Goal: Task Accomplishment & Management: Use online tool/utility

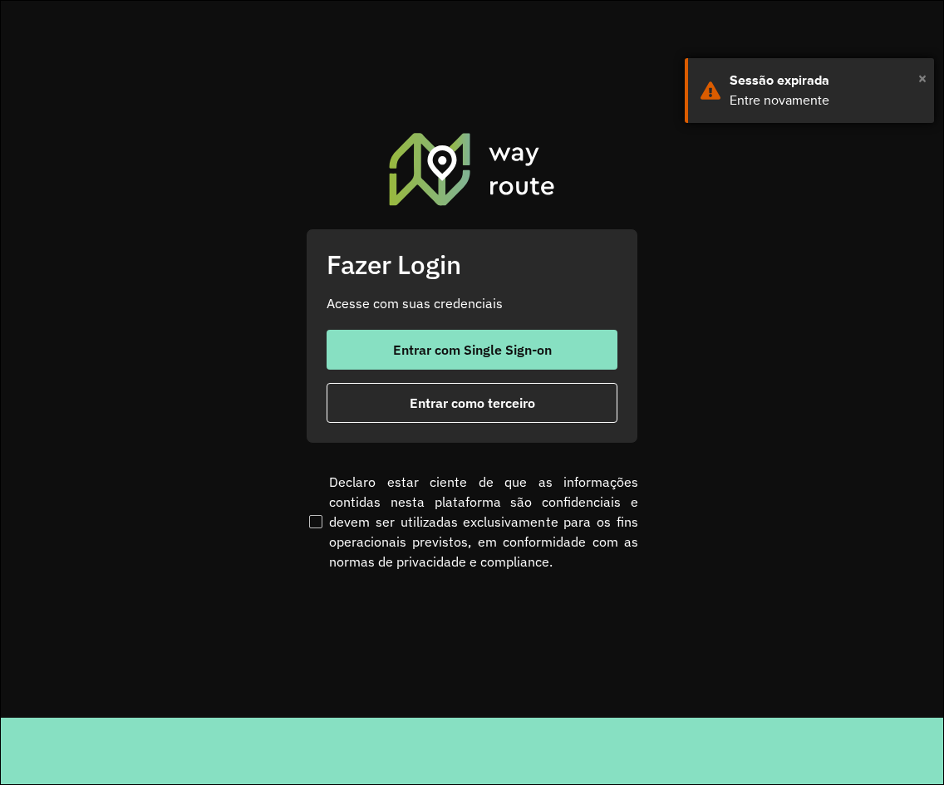
click at [920, 78] on span "×" at bounding box center [922, 78] width 8 height 25
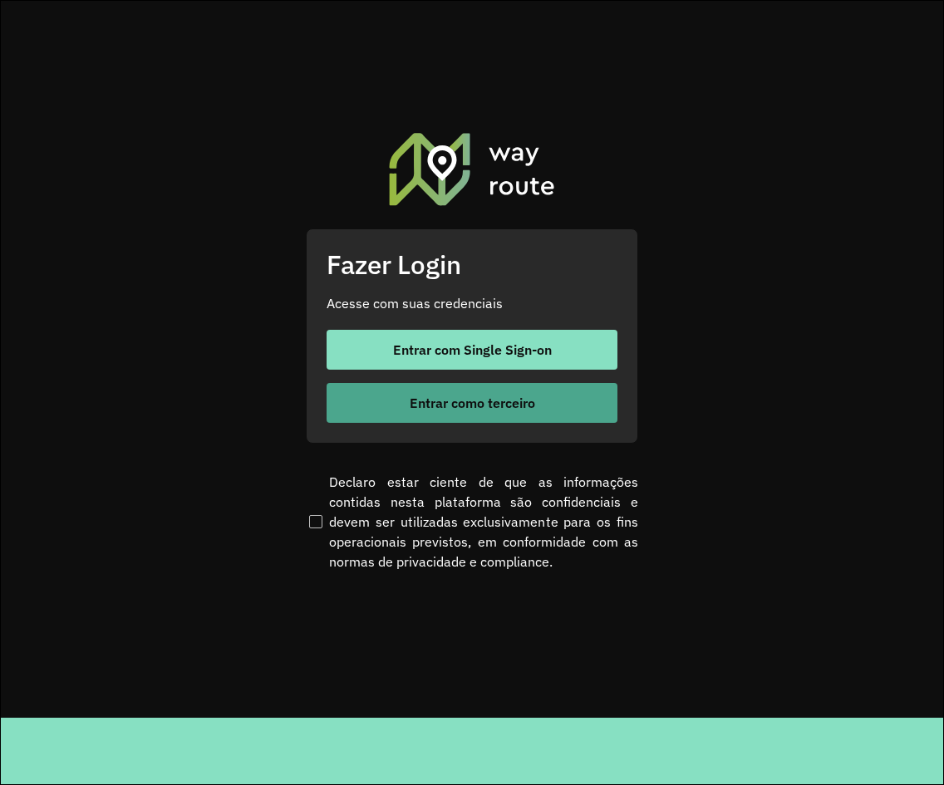
click at [501, 404] on span "Entrar como terceiro" at bounding box center [472, 402] width 125 height 13
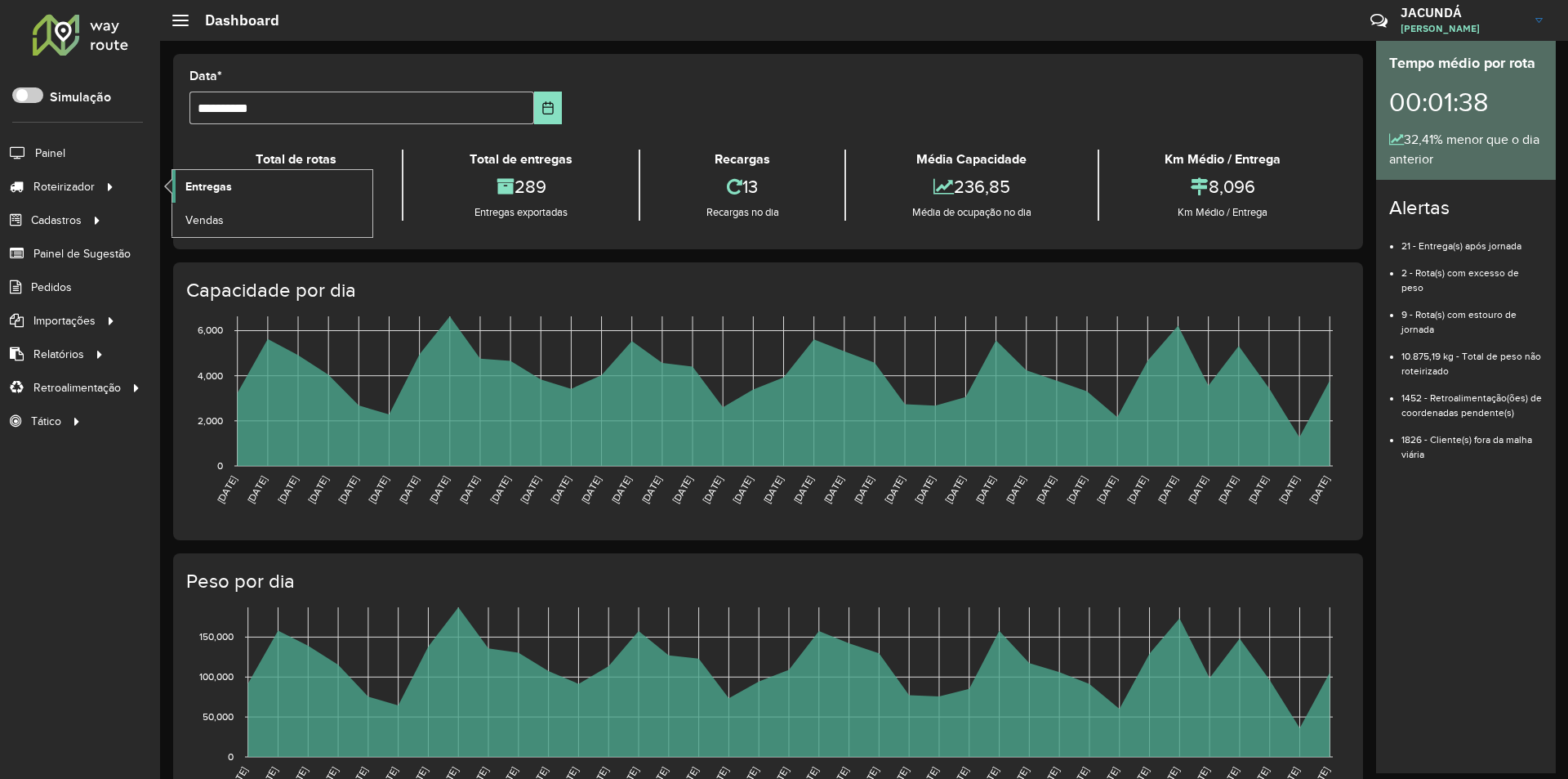
click at [218, 188] on span "Entregas" at bounding box center [208, 186] width 46 height 17
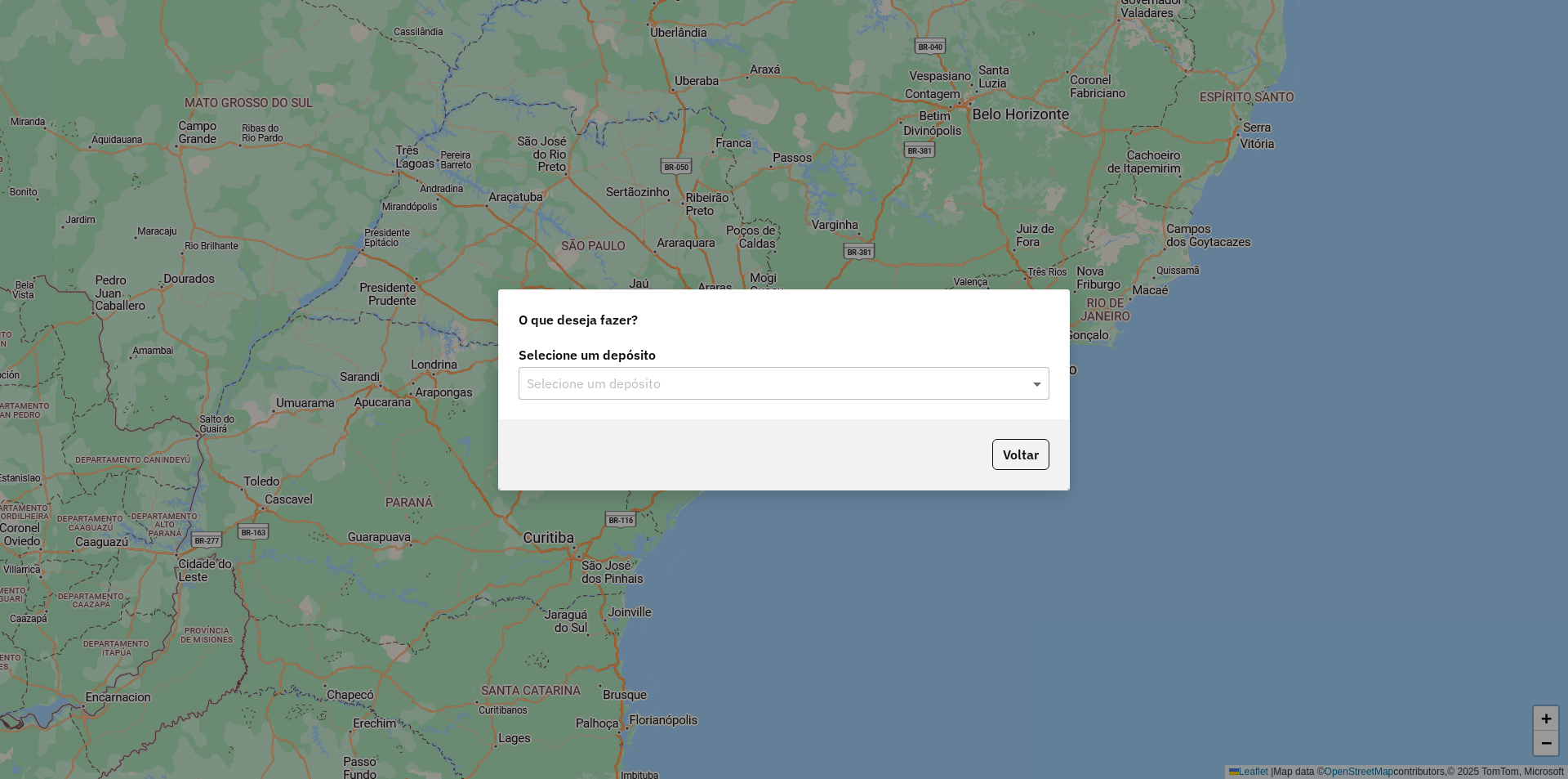
click at [1038, 385] on span at bounding box center [1039, 384] width 21 height 20
click at [580, 434] on span "OLIVEIRA ABAETETUBA" at bounding box center [597, 430] width 142 height 14
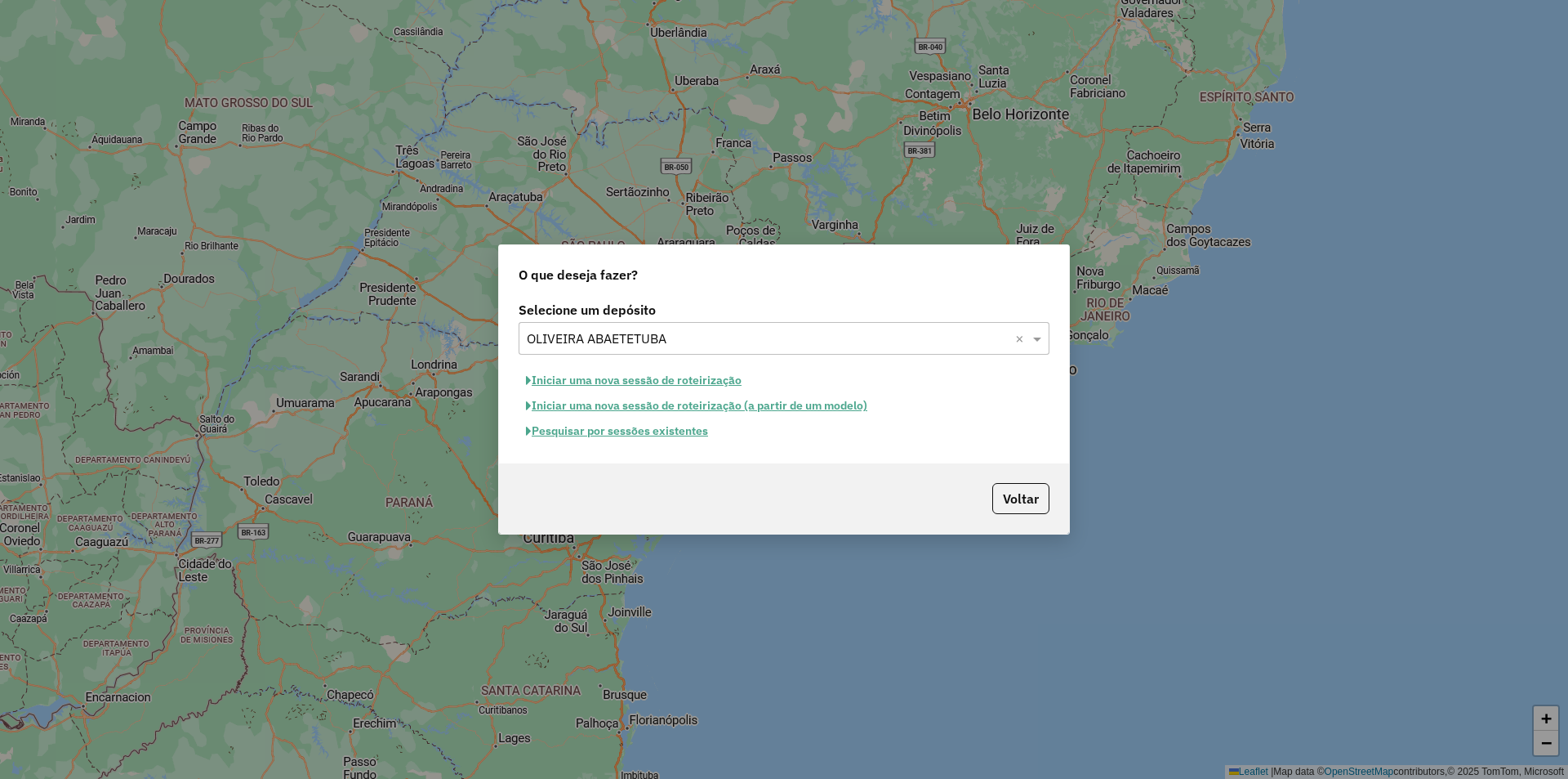
click at [587, 380] on button "Iniciar uma nova sessão de roteirização" at bounding box center [634, 381] width 230 height 26
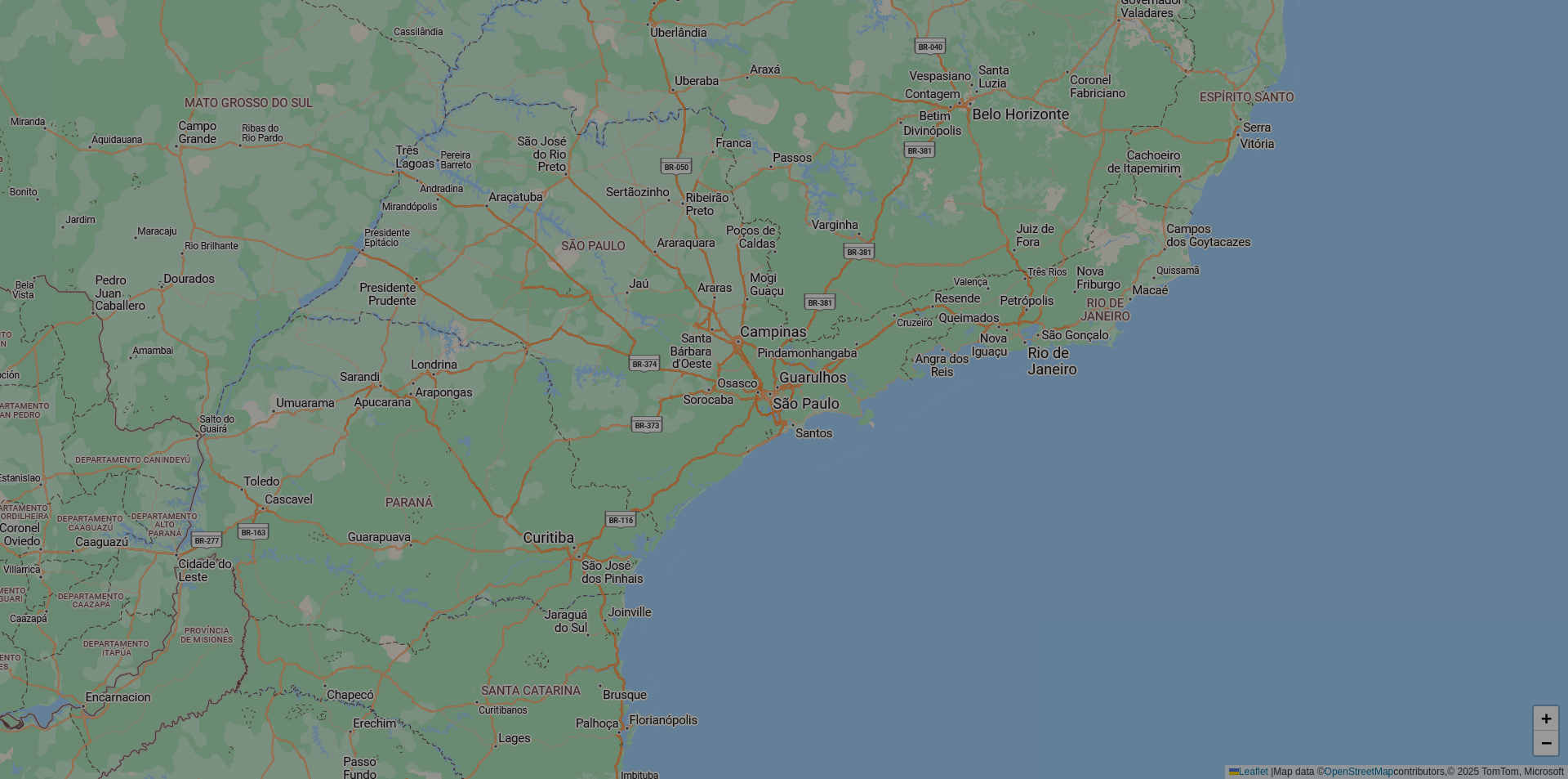
select select "*"
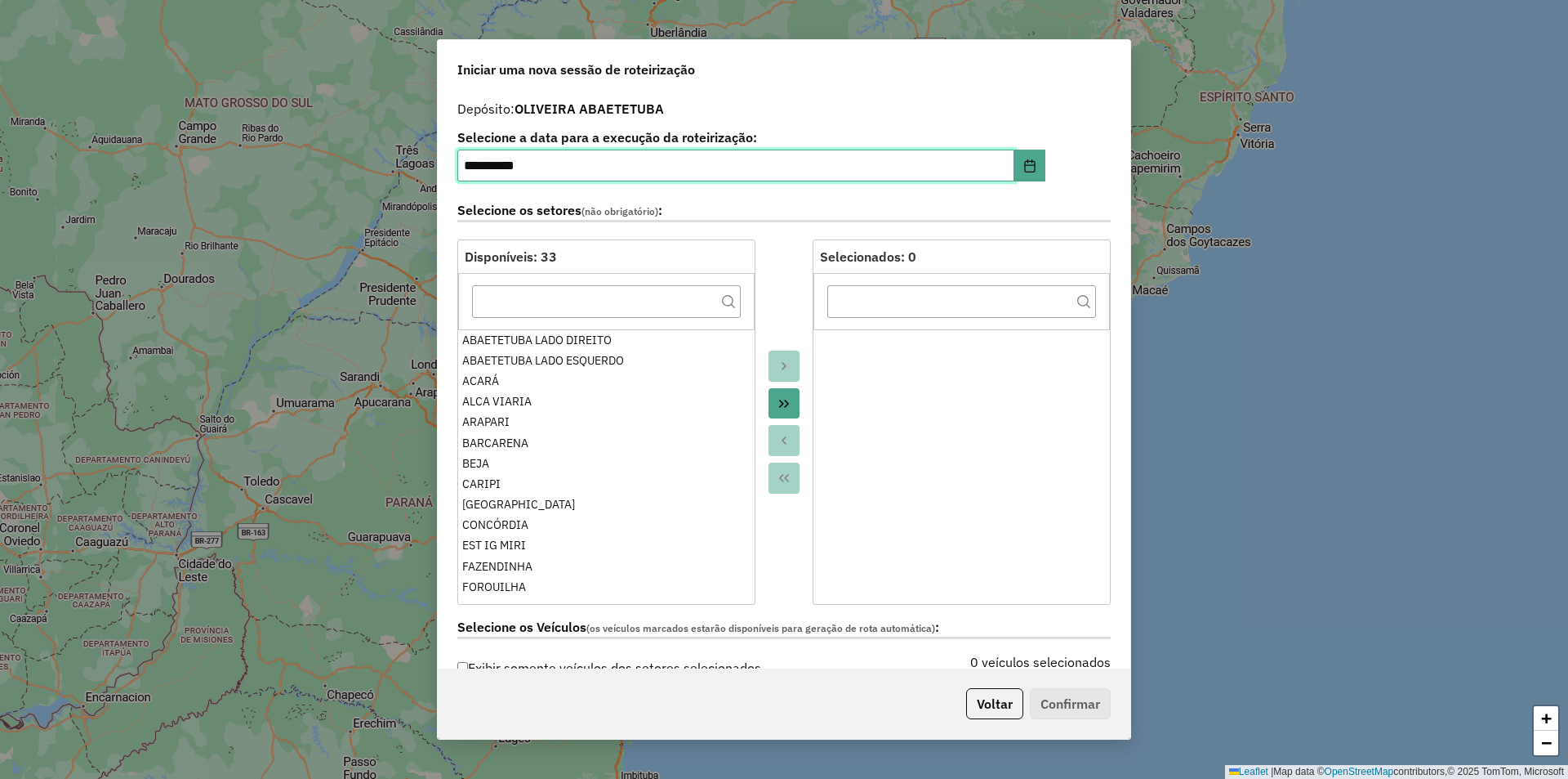
click at [480, 168] on input "**********" at bounding box center [735, 165] width 557 height 32
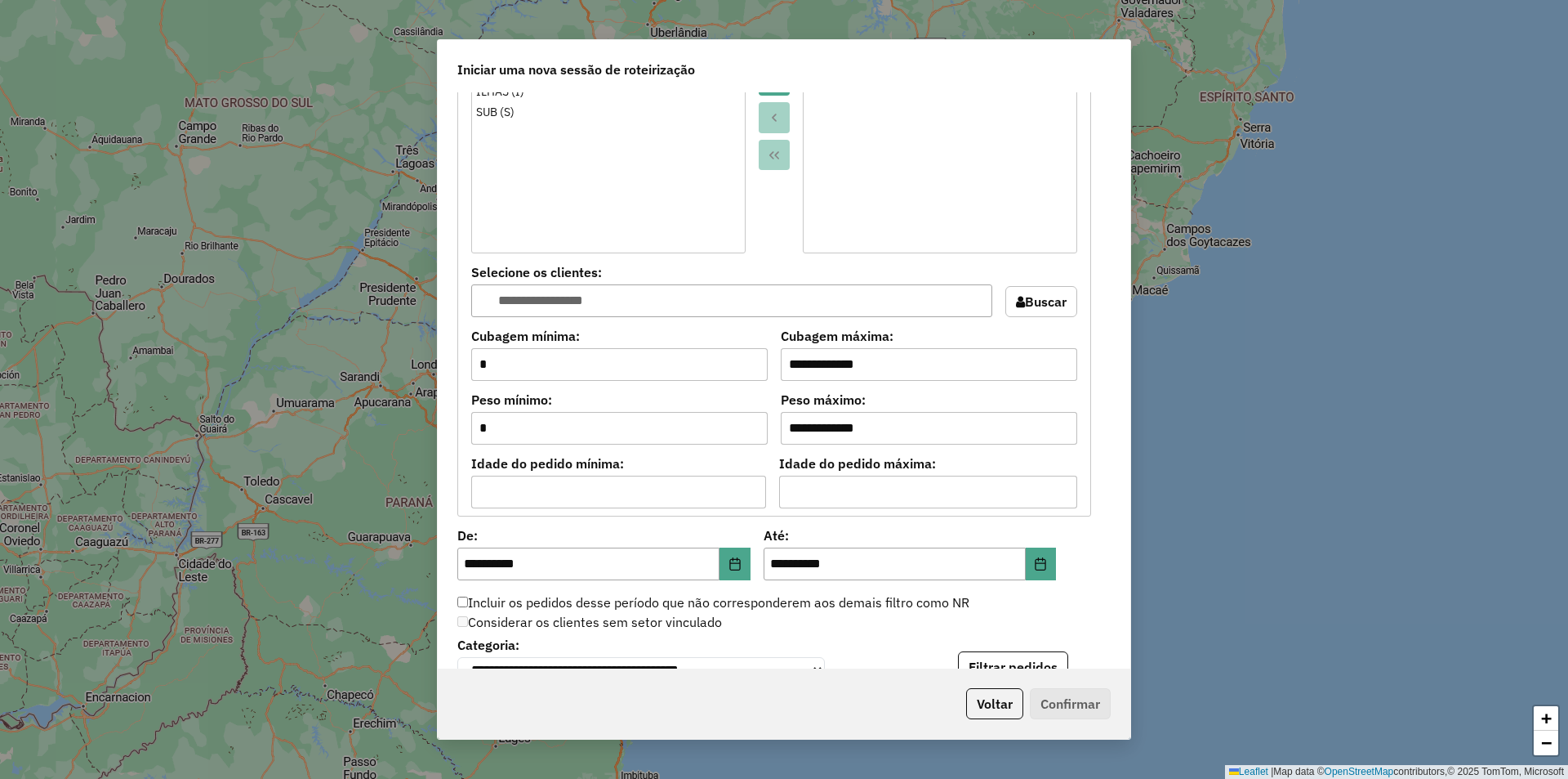
scroll to position [1226, 0]
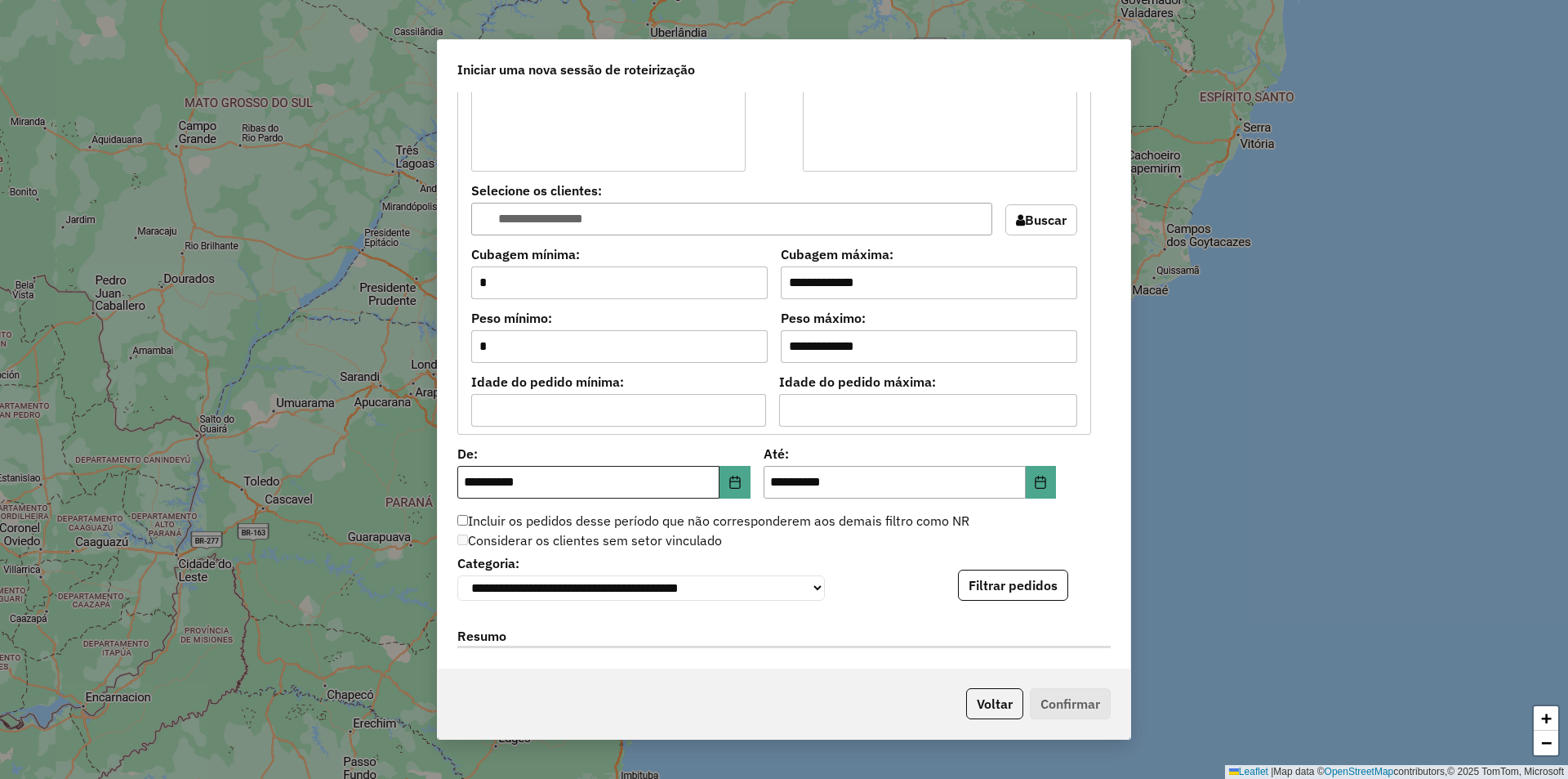
type input "**********"
click at [478, 490] on input "**********" at bounding box center [588, 482] width 262 height 32
drag, startPoint x: 780, startPoint y: 486, endPoint x: 802, endPoint y: 536, distance: 54.6
click at [781, 495] on input "**********" at bounding box center [895, 482] width 262 height 32
type input "**********"
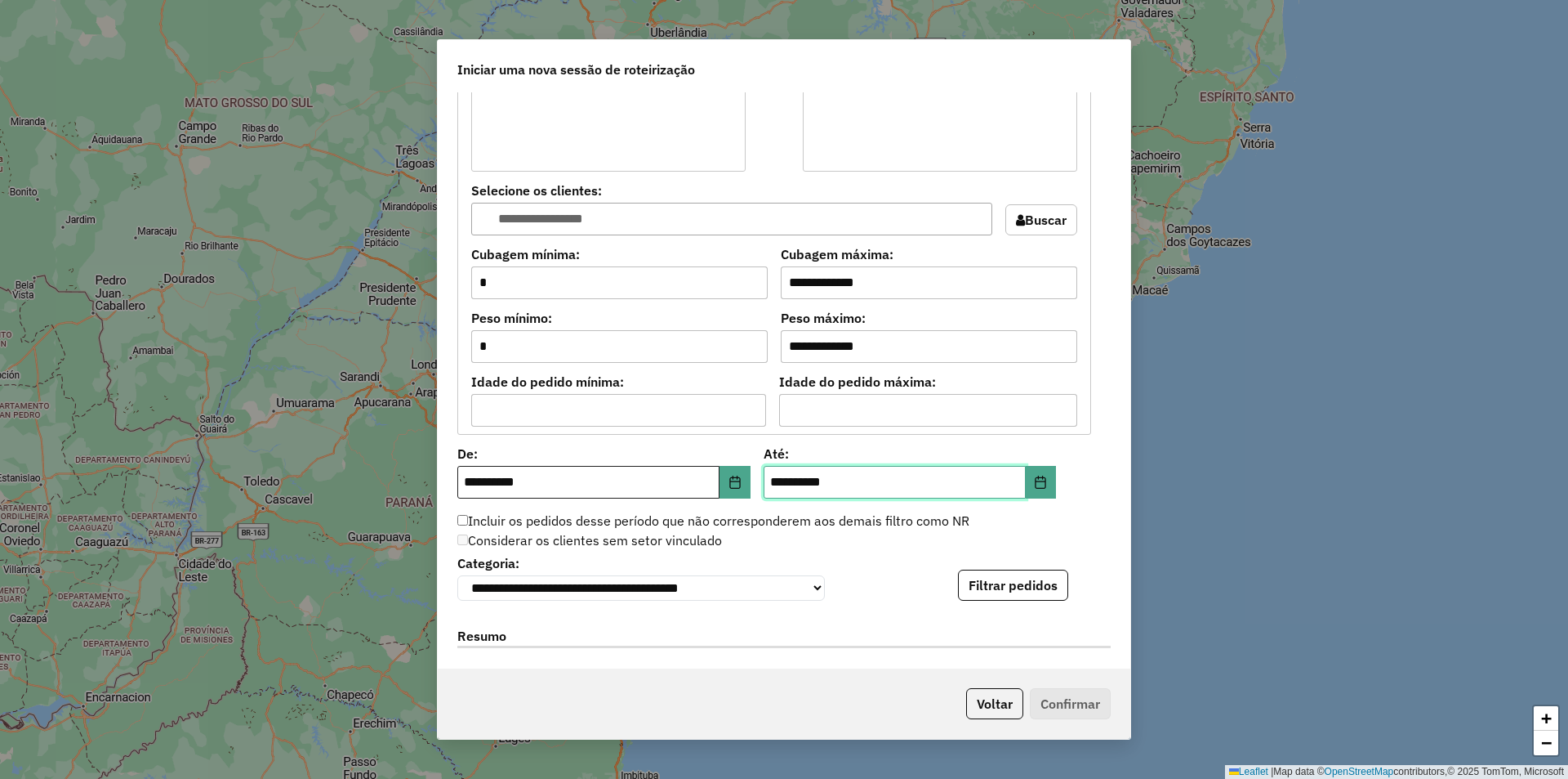
type input "**********"
drag, startPoint x: 482, startPoint y: 481, endPoint x: 461, endPoint y: 490, distance: 22.8
click at [461, 490] on input "**********" at bounding box center [588, 482] width 262 height 32
type input "**********"
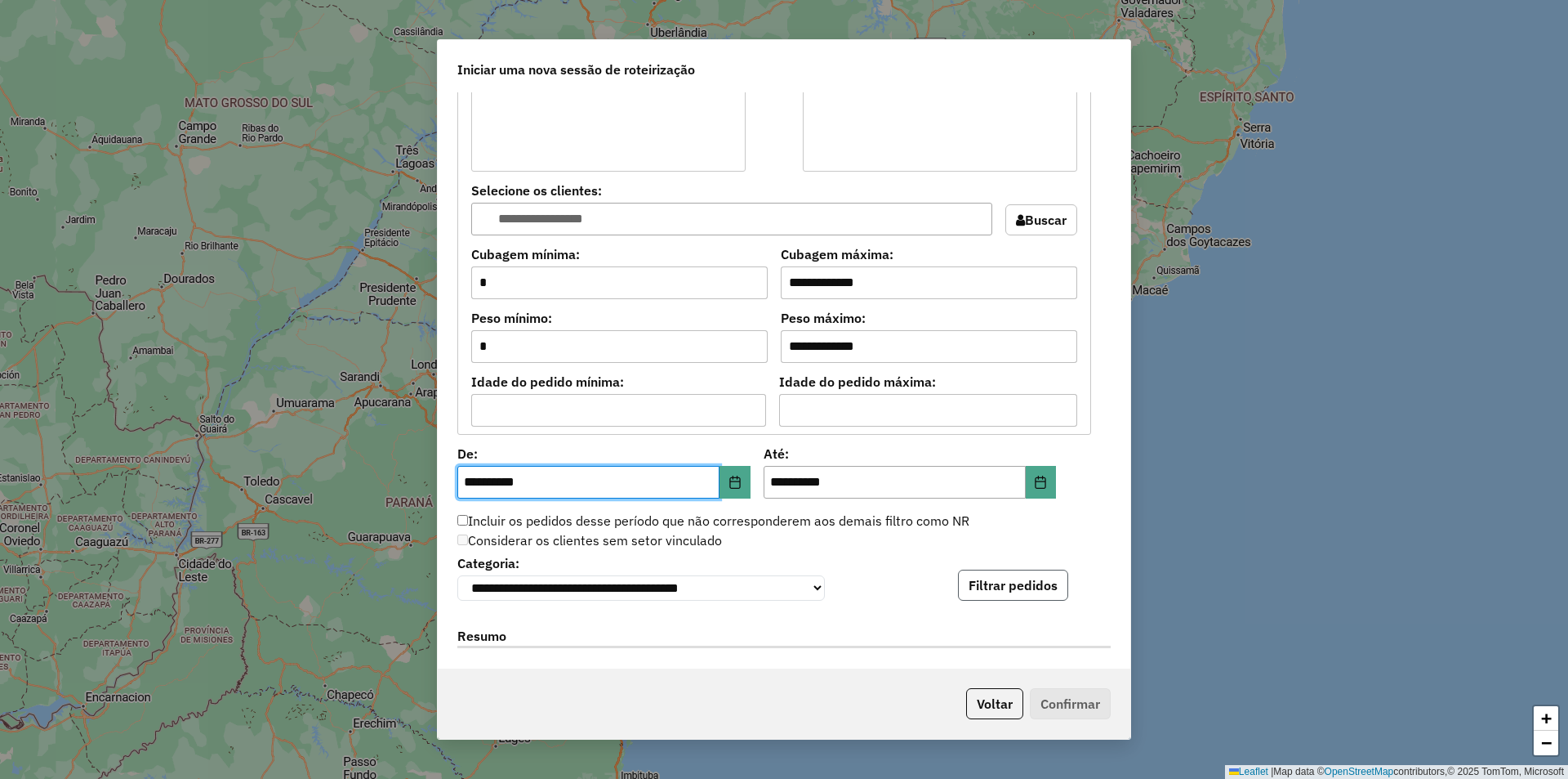
click at [1006, 585] on button "Filtrar pedidos" at bounding box center [1013, 585] width 110 height 31
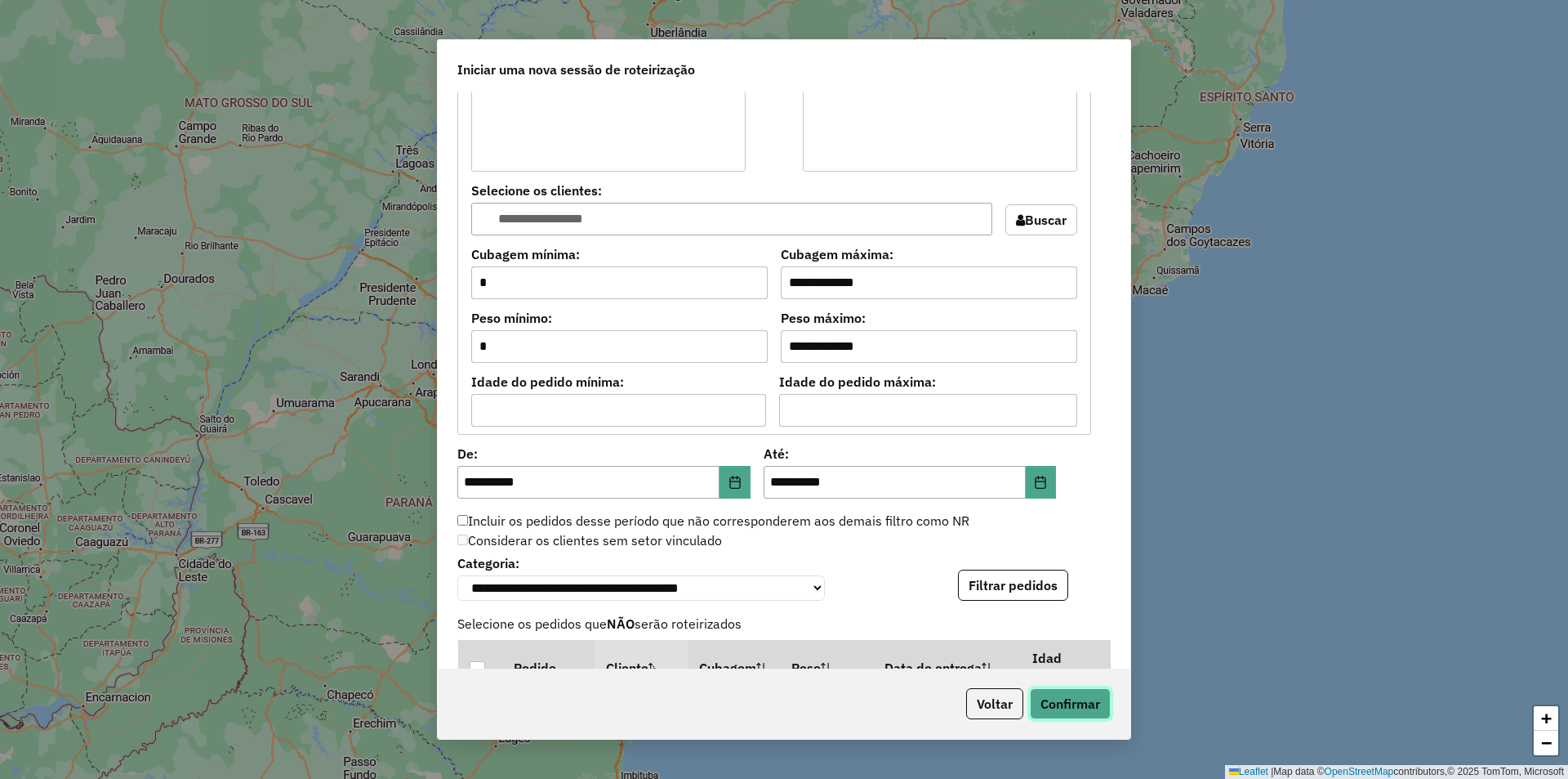
click at [1067, 700] on button "Confirmar" at bounding box center [1071, 703] width 81 height 31
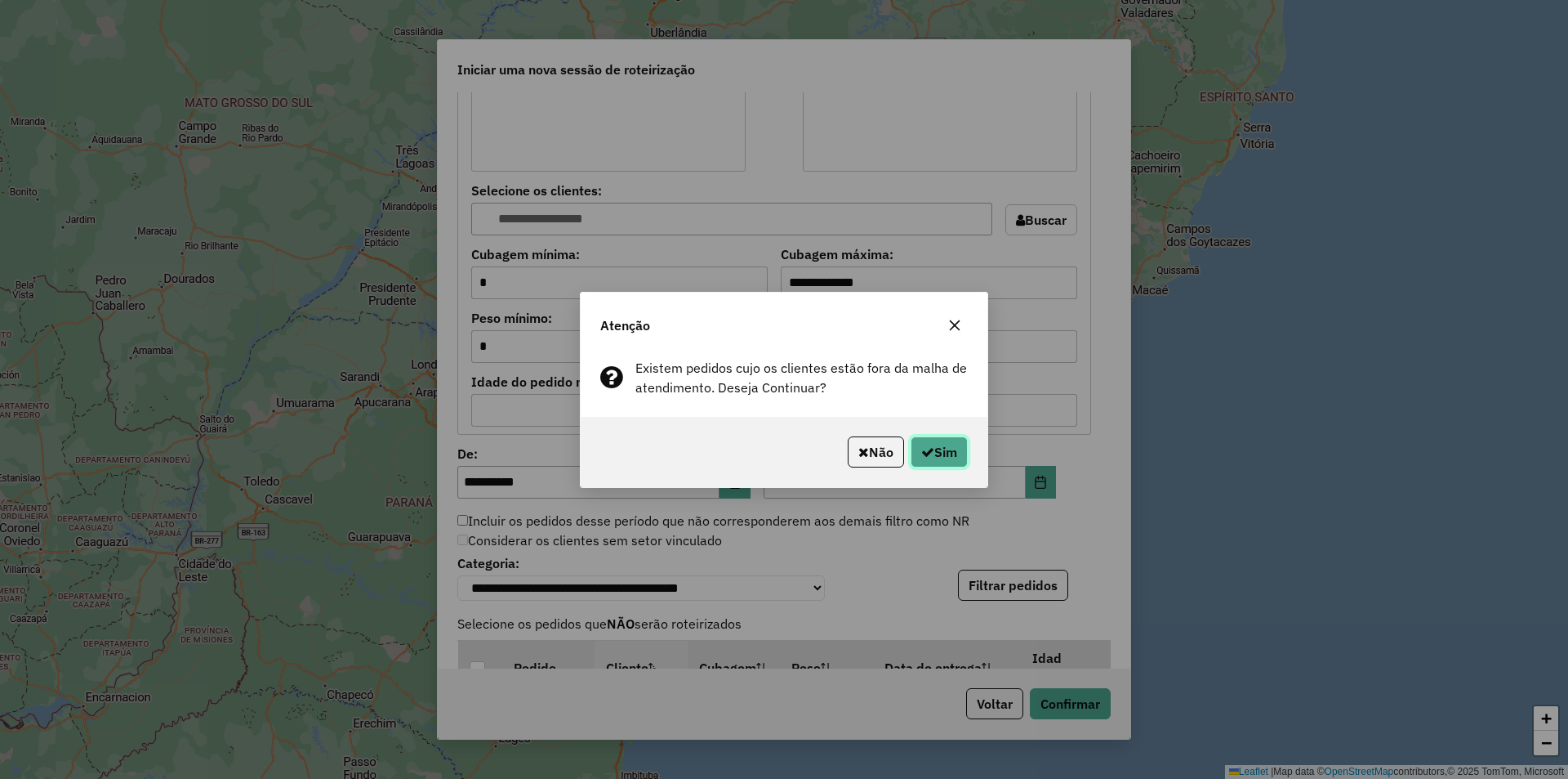
click at [933, 453] on button "Sim" at bounding box center [939, 452] width 57 height 31
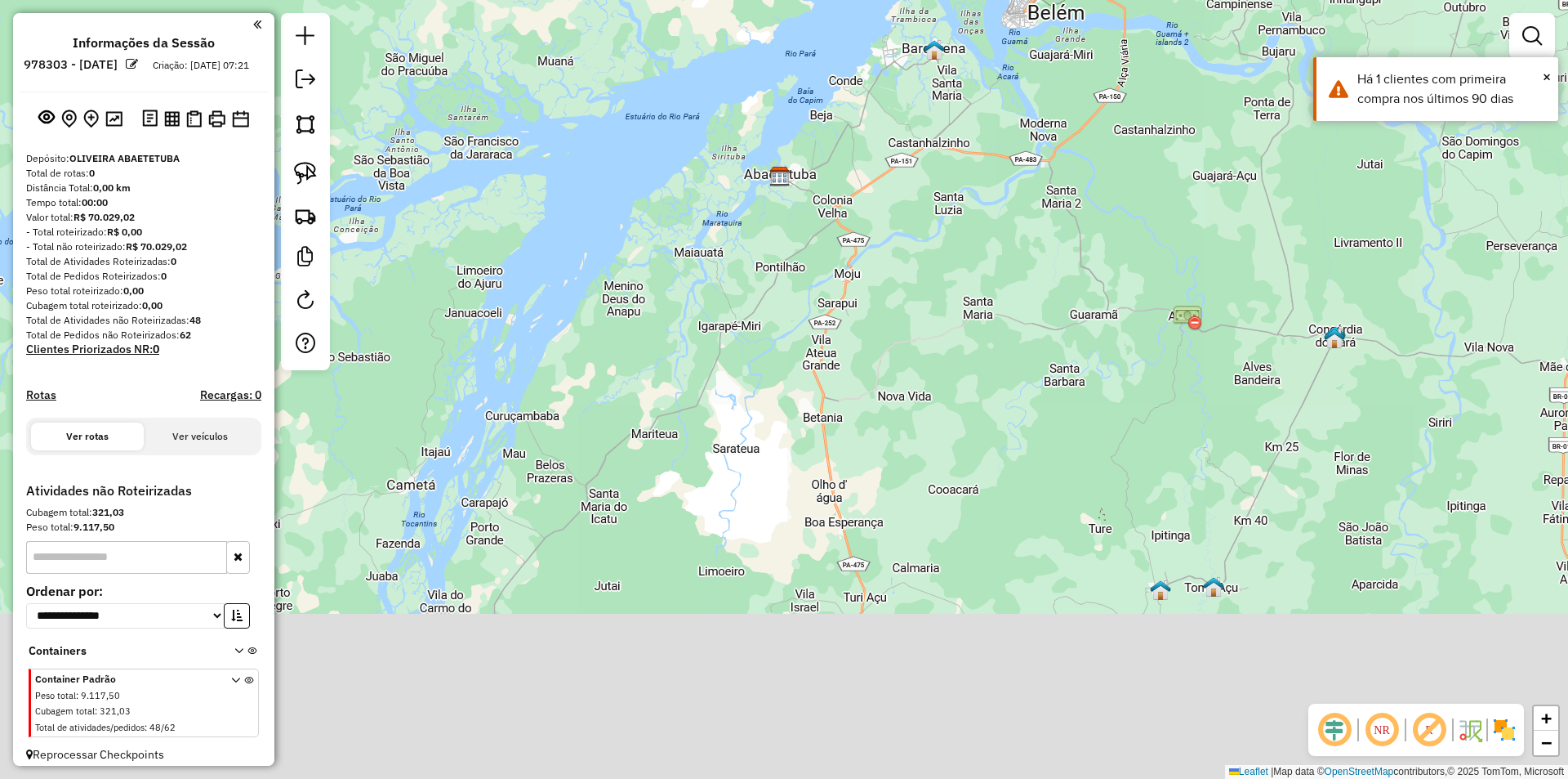
drag, startPoint x: 912, startPoint y: 575, endPoint x: 912, endPoint y: 337, distance: 238.0
click at [912, 355] on div "Janela de atendimento Grade de atendimento Capacidade Transportadoras Veículos …" at bounding box center [784, 390] width 1568 height 779
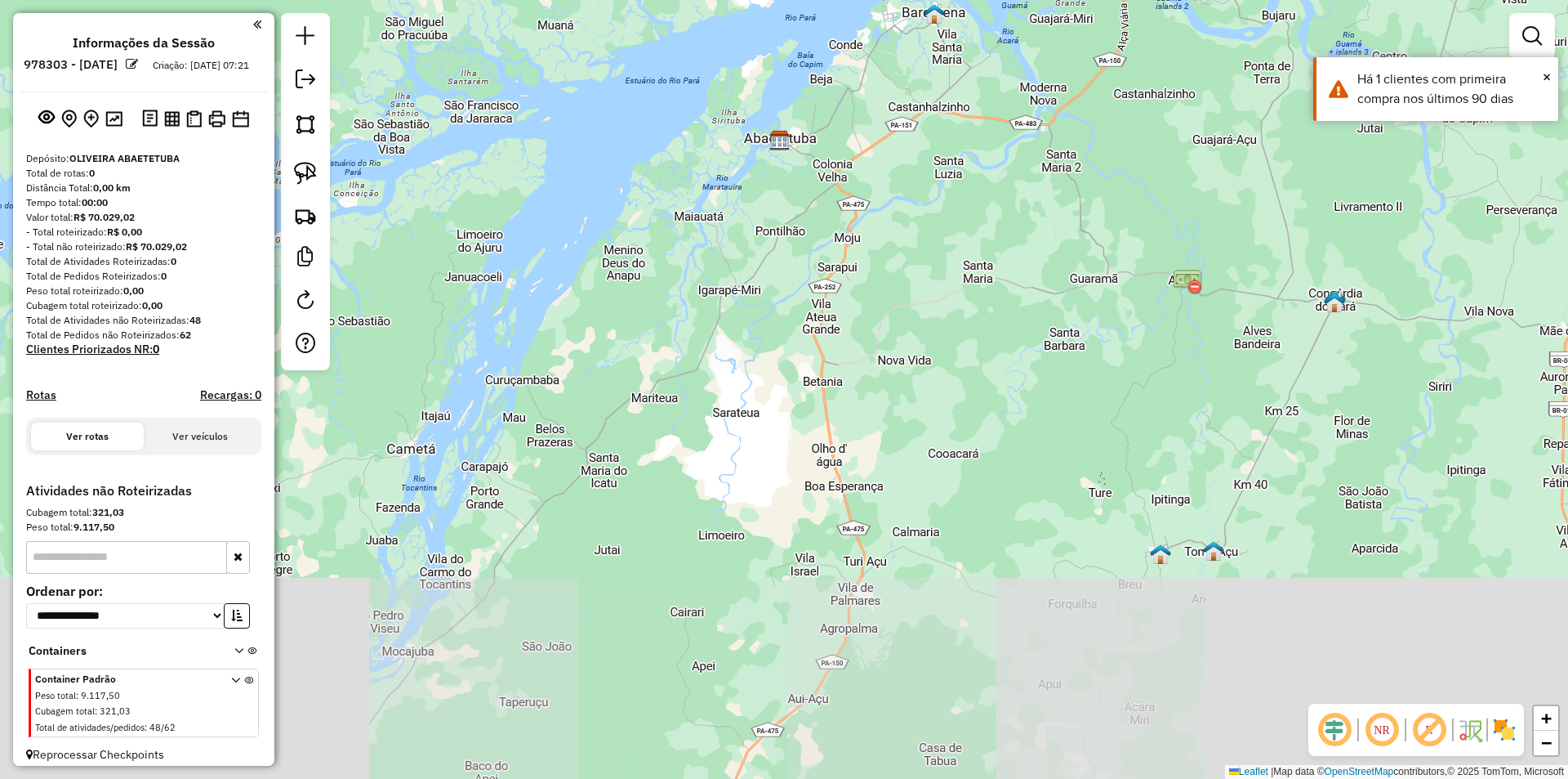
drag, startPoint x: 906, startPoint y: 561, endPoint x: 929, endPoint y: 312, distance: 250.1
click at [929, 330] on div "Janela de atendimento Grade de atendimento Capacidade Transportadoras Veículos …" at bounding box center [784, 390] width 1568 height 779
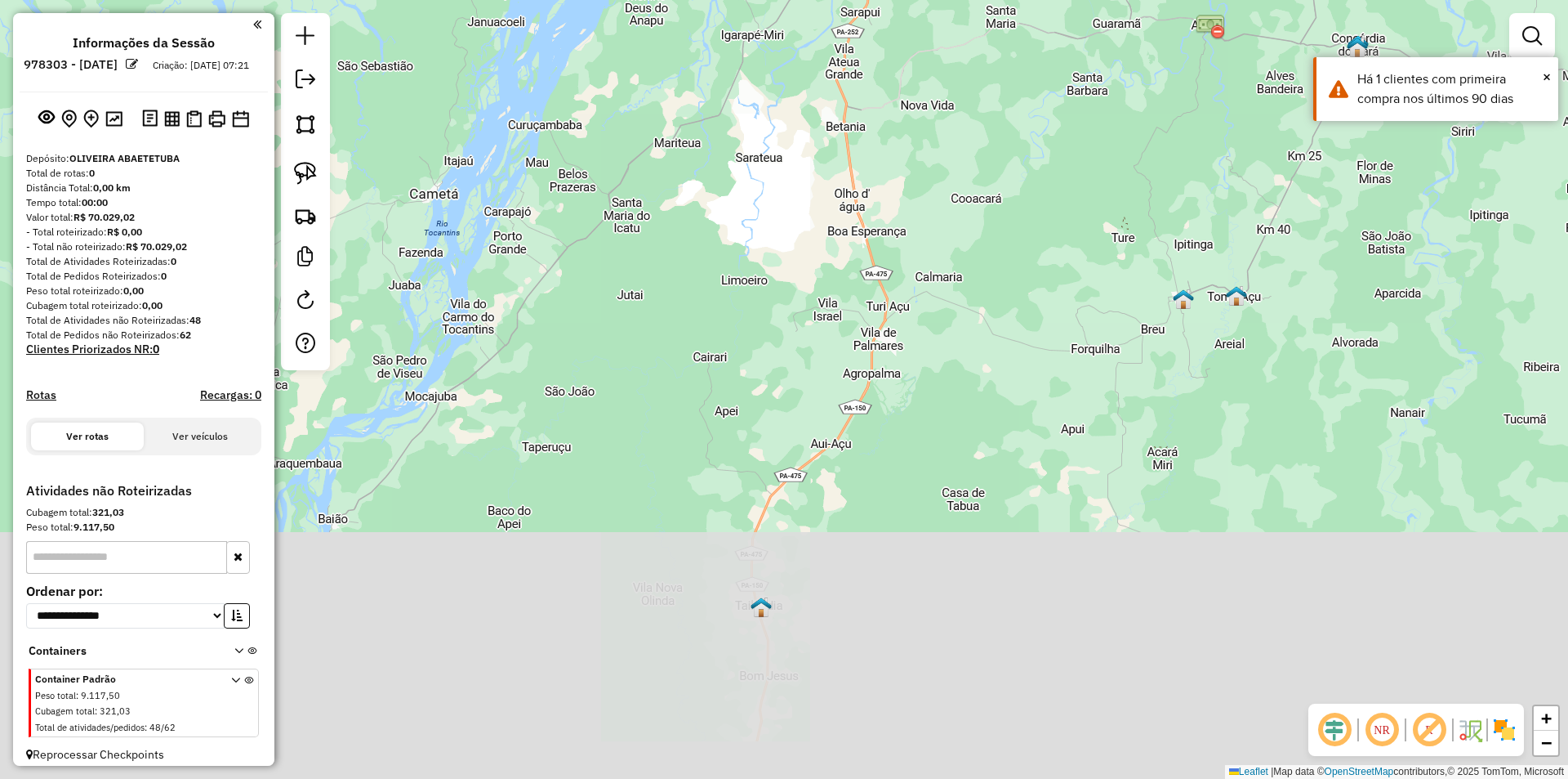
drag, startPoint x: 902, startPoint y: 540, endPoint x: 902, endPoint y: 326, distance: 214.0
click at [902, 340] on div "Janela de atendimento Grade de atendimento Capacidade Transportadoras Veículos …" at bounding box center [784, 390] width 1568 height 779
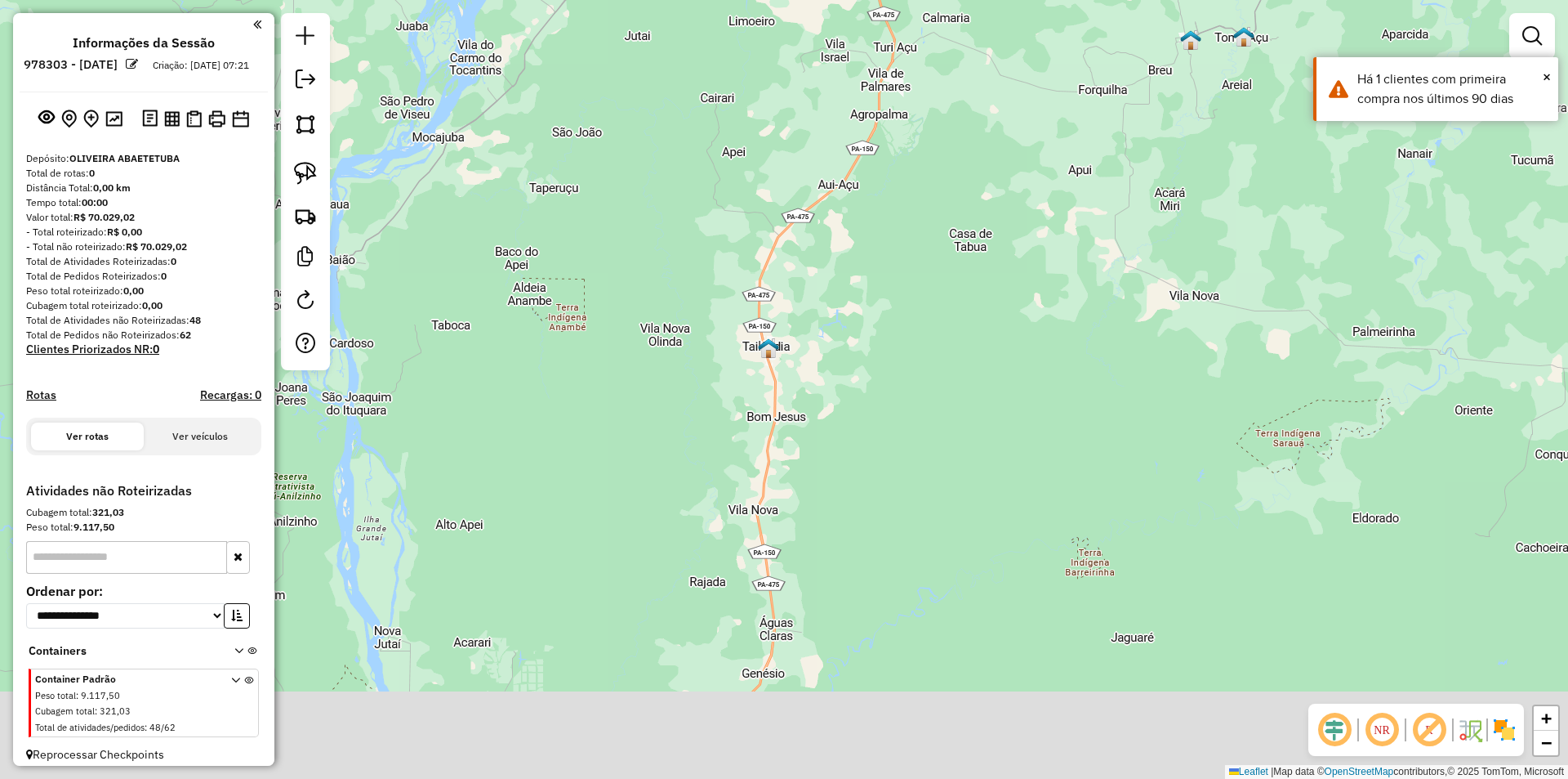
drag, startPoint x: 893, startPoint y: 584, endPoint x: 941, endPoint y: 324, distance: 264.4
click at [938, 345] on div "Janela de atendimento Grade de atendimento Capacidade Transportadoras Veículos …" at bounding box center [784, 390] width 1568 height 779
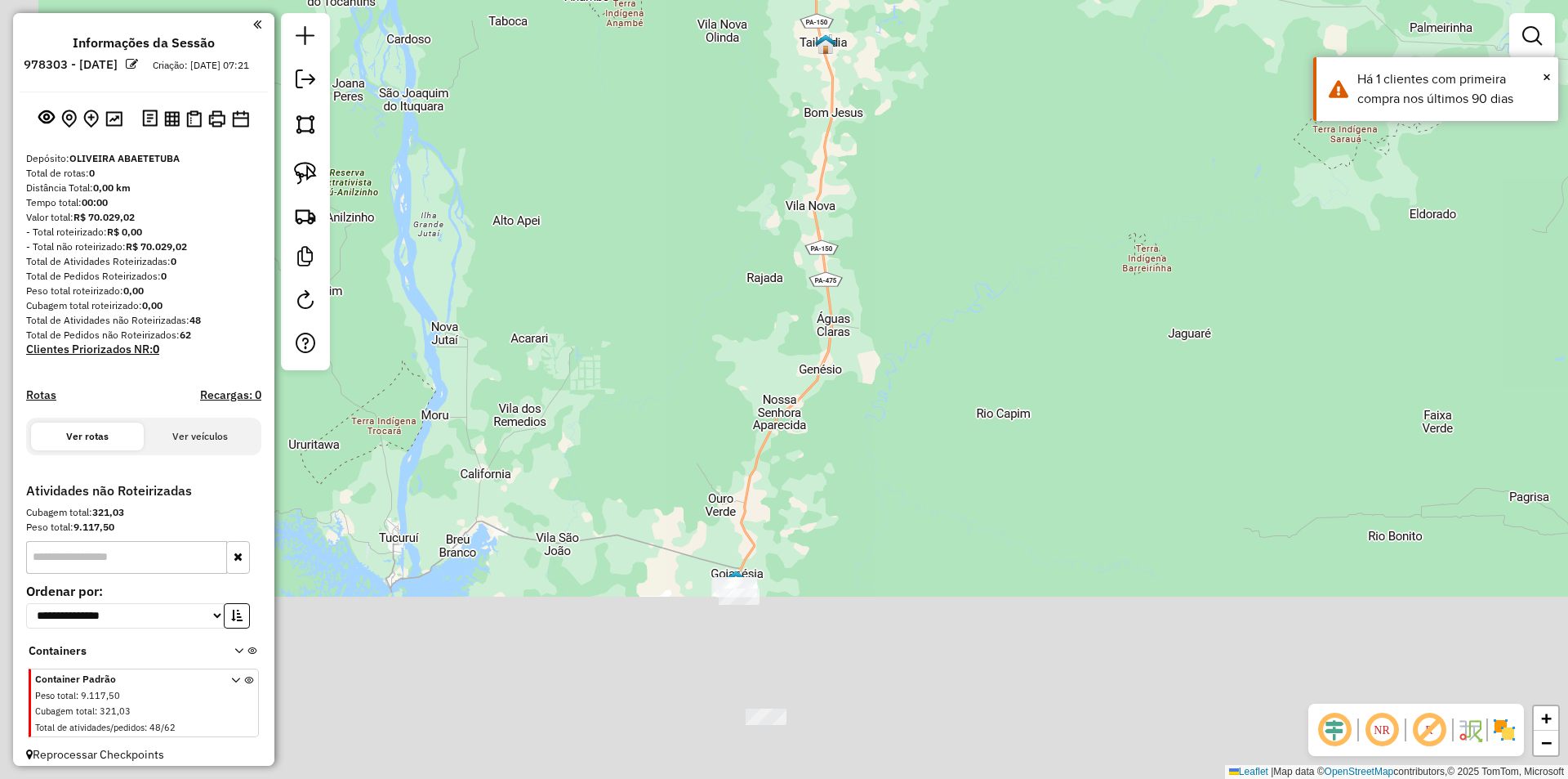
drag, startPoint x: 904, startPoint y: 576, endPoint x: 895, endPoint y: 318, distance: 258.2
click at [895, 349] on div "Janela de atendimento Grade de atendimento Capacidade Transportadoras Veículos …" at bounding box center [784, 390] width 1568 height 779
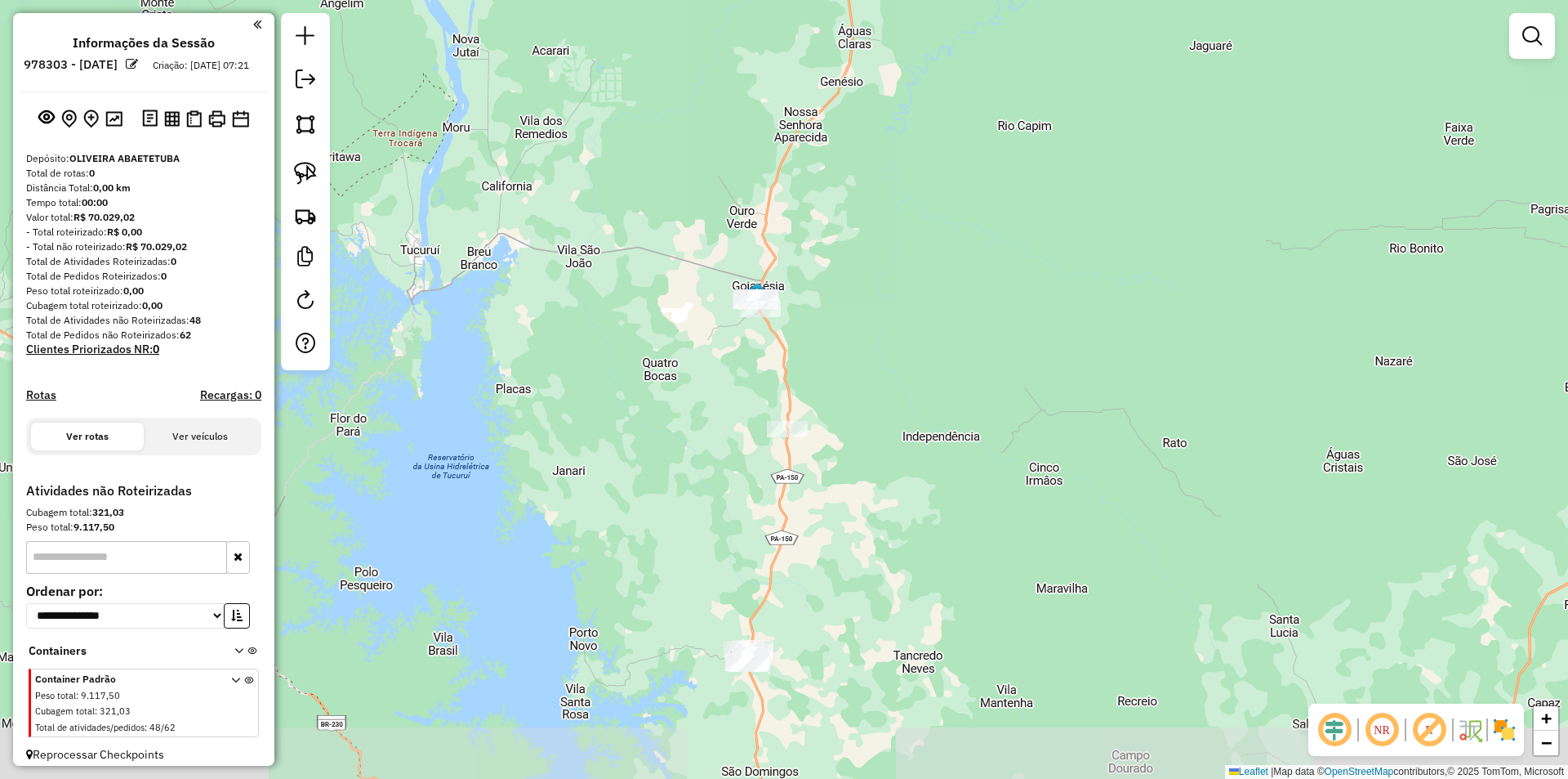
drag, startPoint x: 900, startPoint y: 518, endPoint x: 932, endPoint y: 470, distance: 57.7
click at [932, 470] on div "Janela de atendimento Grade de atendimento Capacidade Transportadoras Veículos …" at bounding box center [784, 390] width 1568 height 779
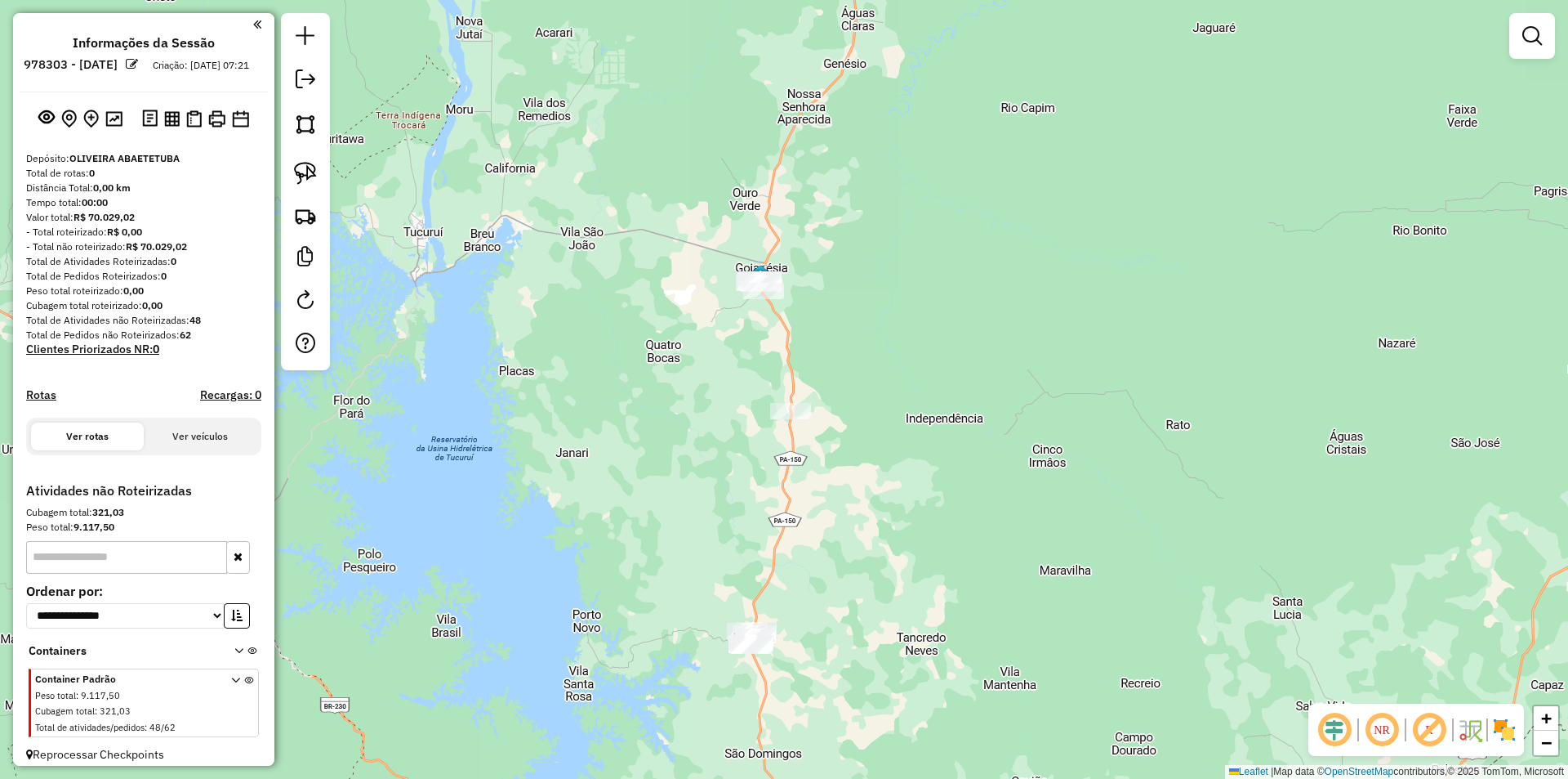
drag, startPoint x: 676, startPoint y: 543, endPoint x: 712, endPoint y: 459, distance: 91.4
click at [712, 459] on div "Janela de atendimento Grade de atendimento Capacidade Transportadoras Veículos …" at bounding box center [784, 390] width 1568 height 779
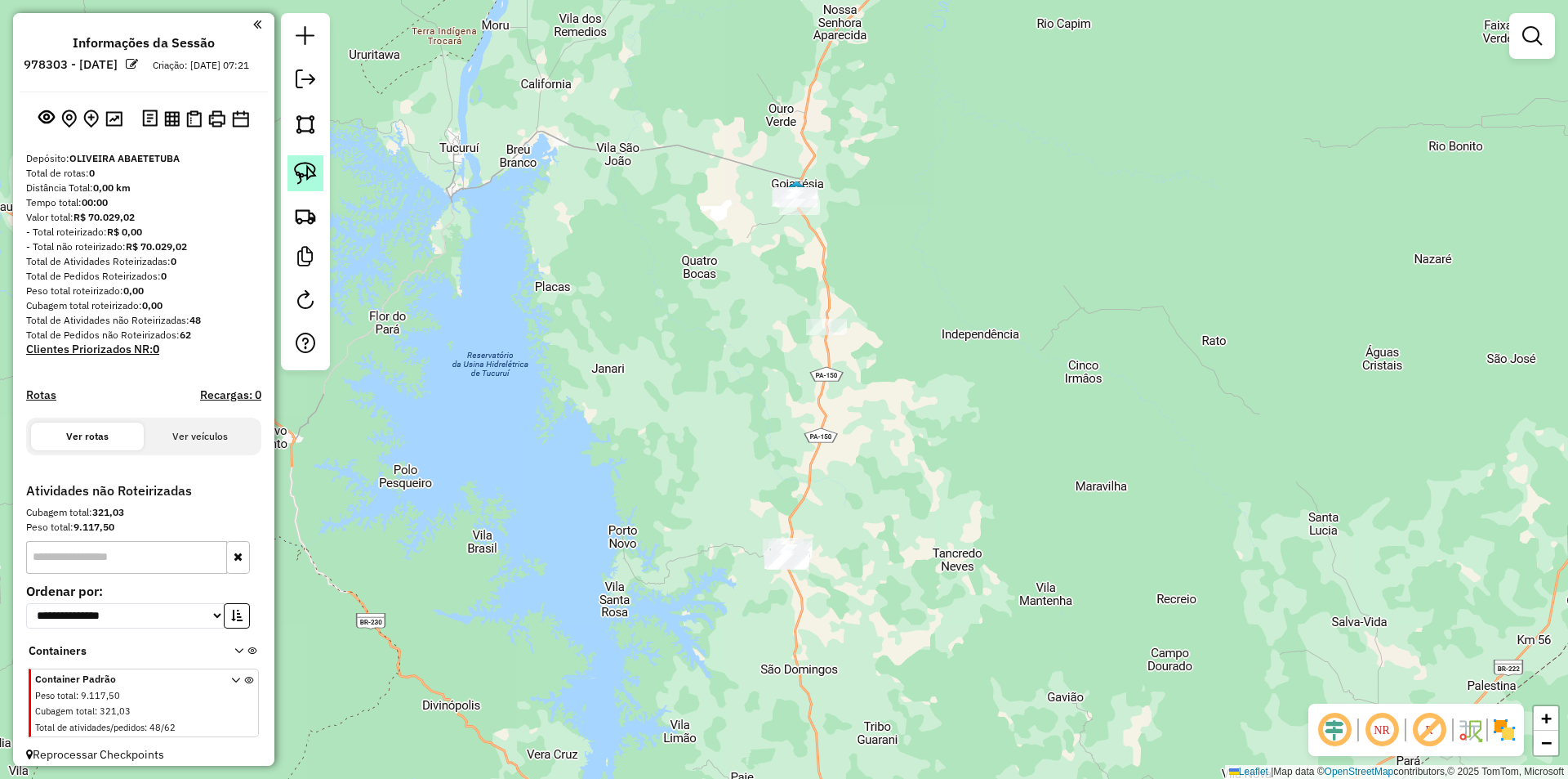
click at [305, 172] on img at bounding box center [305, 172] width 23 height 23
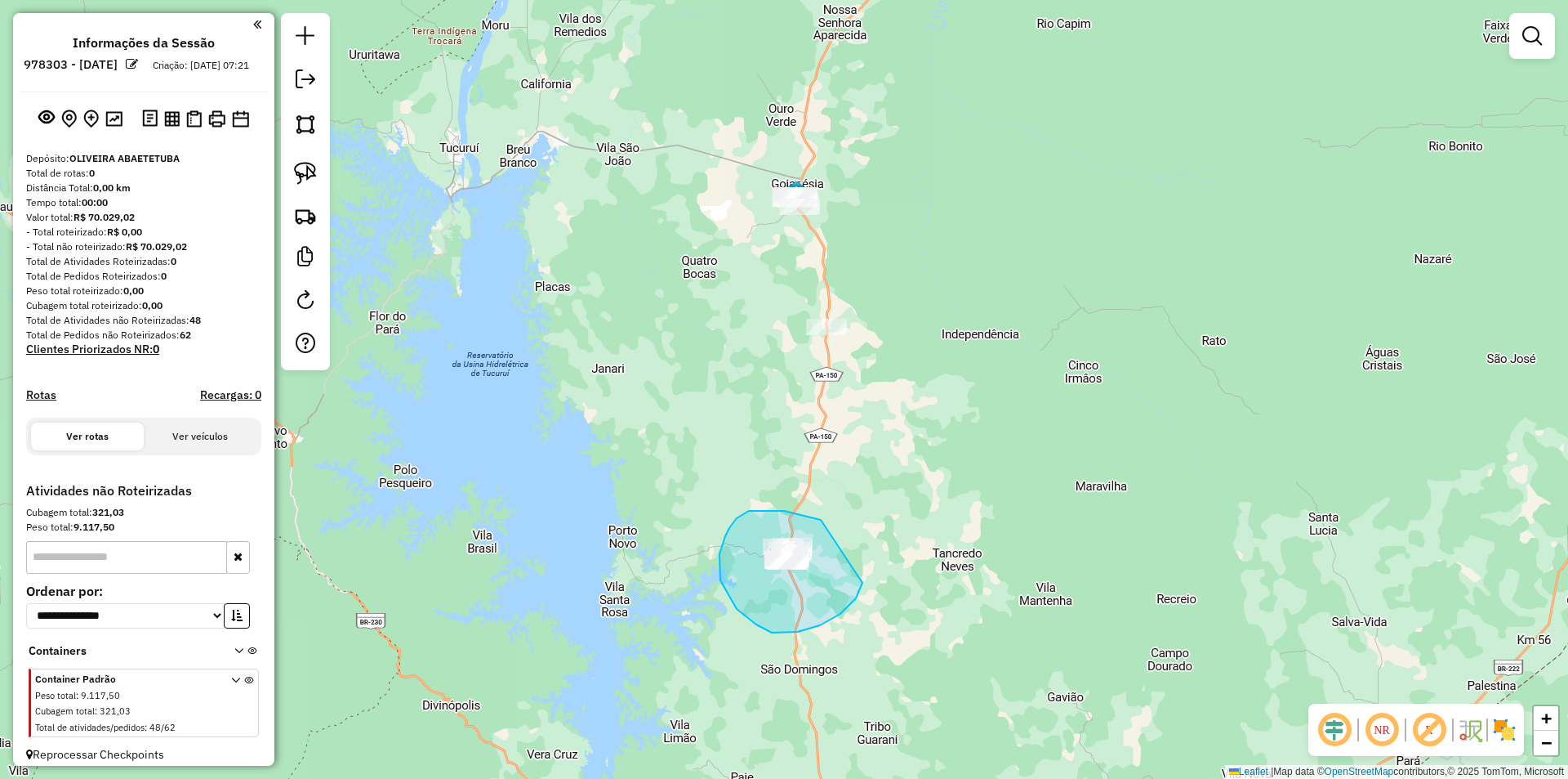
drag, startPoint x: 821, startPoint y: 519, endPoint x: 862, endPoint y: 582, distance: 75.2
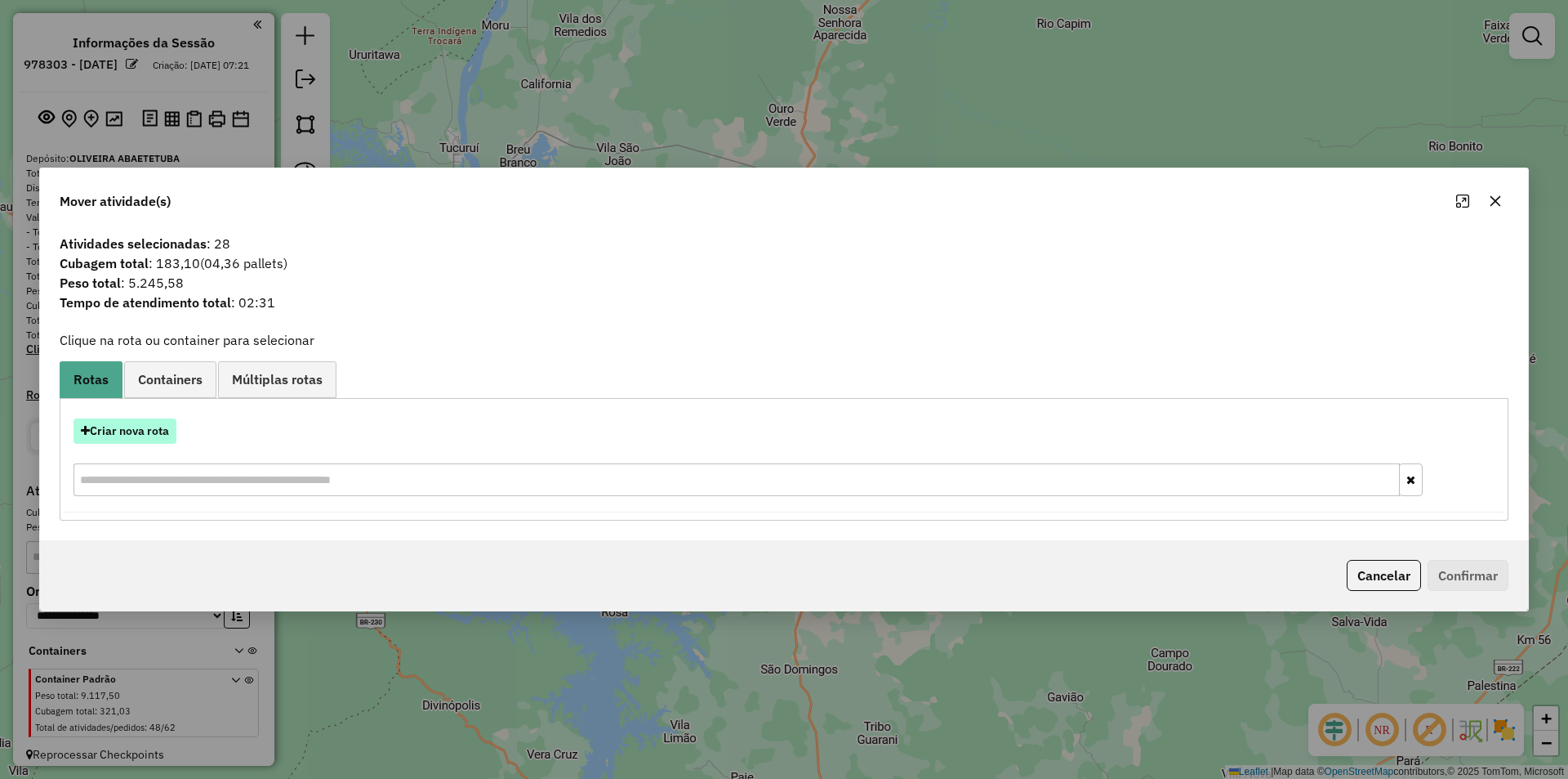
click at [130, 434] on button "Criar nova rota" at bounding box center [125, 431] width 103 height 26
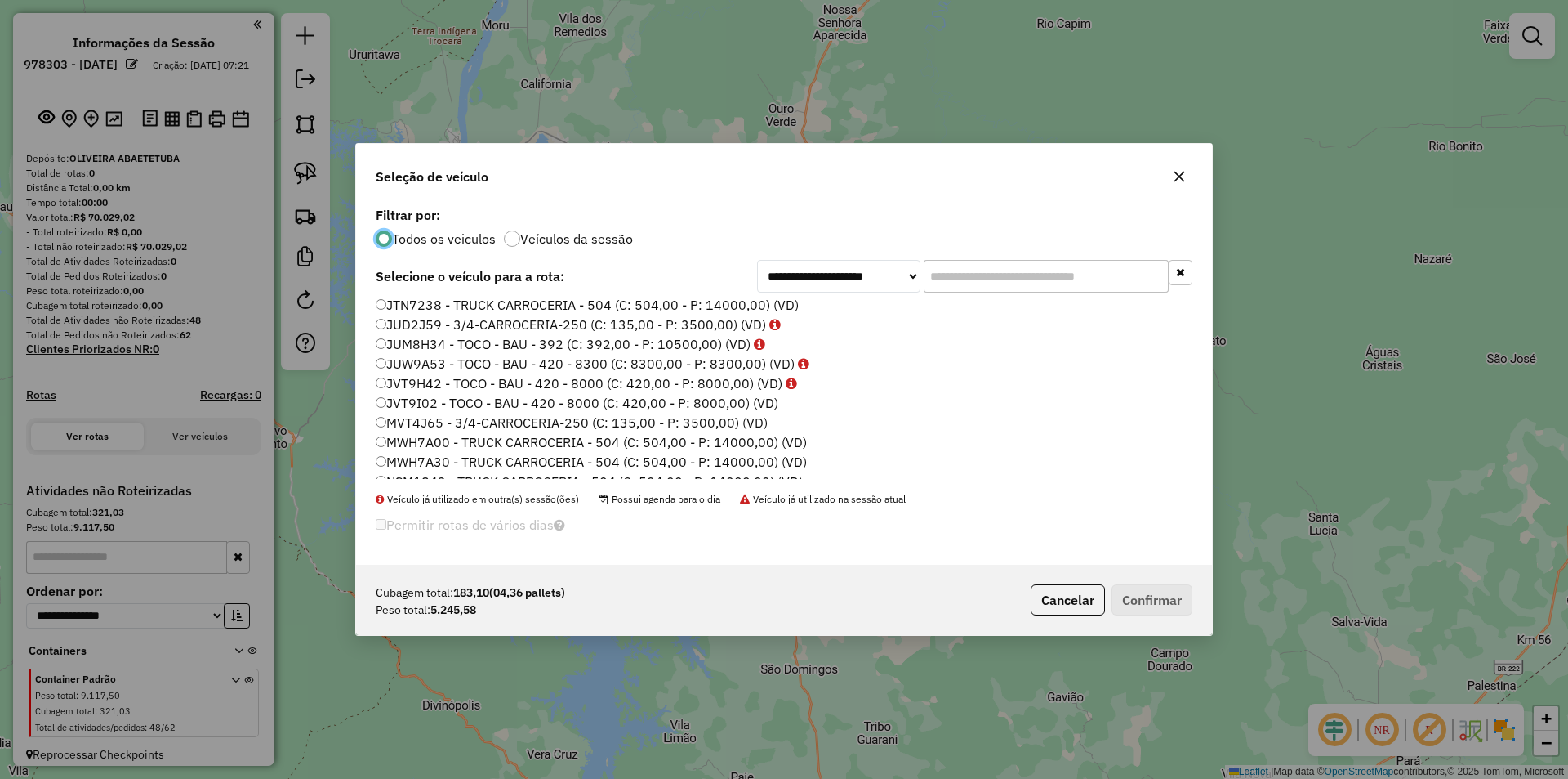
scroll to position [163, 0]
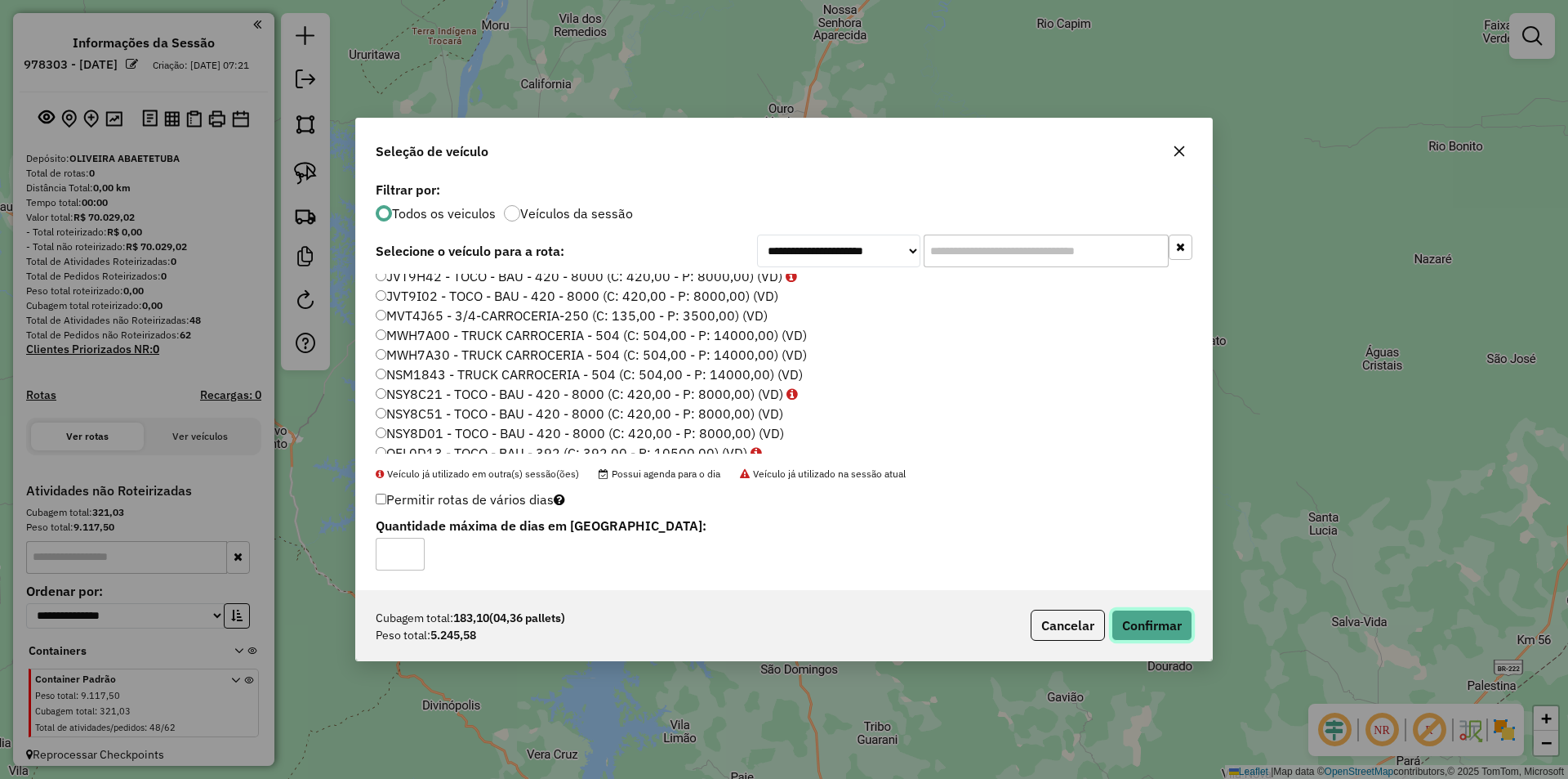
click at [1162, 629] on button "Confirmar" at bounding box center [1152, 626] width 81 height 31
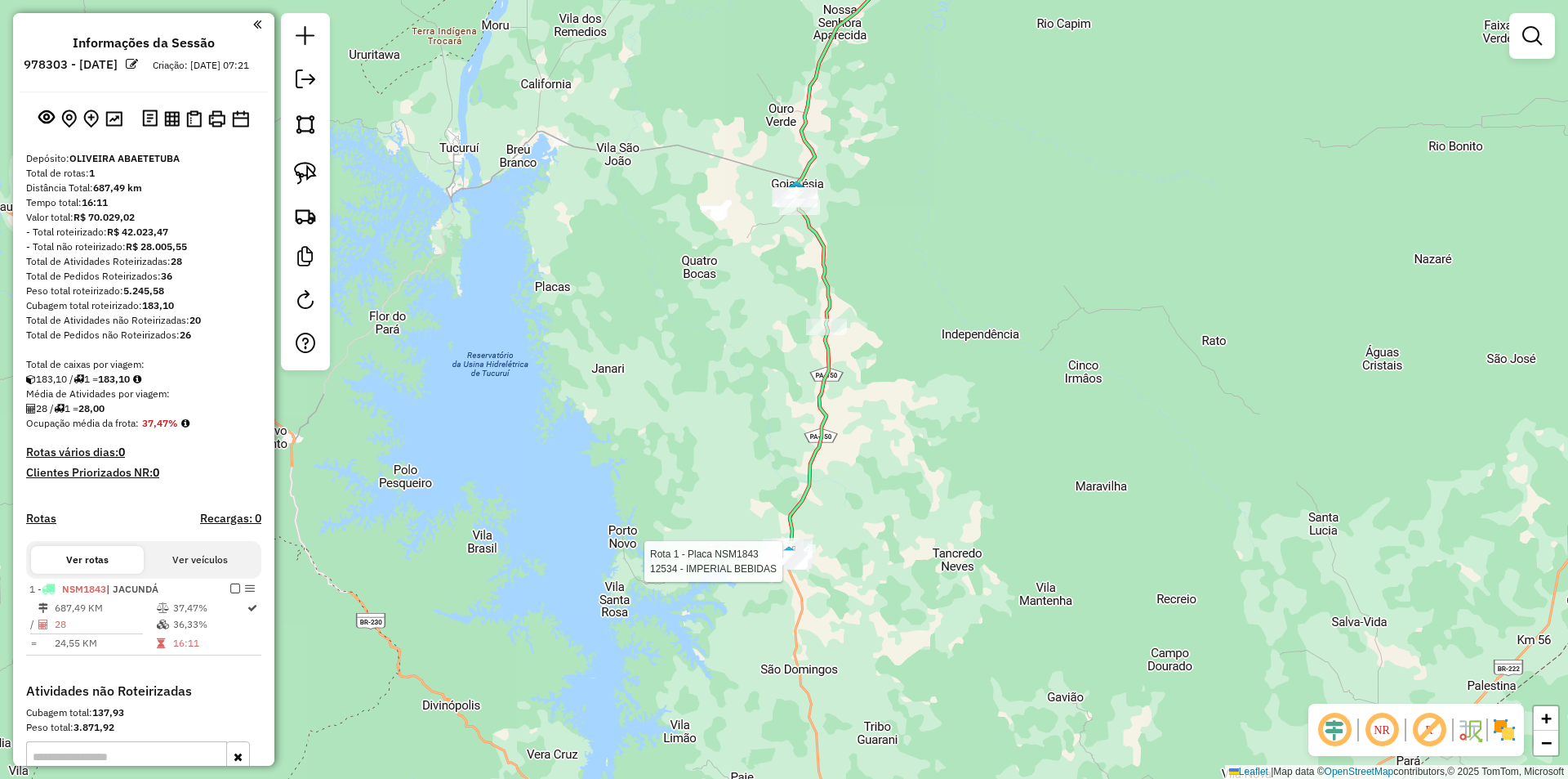
select select "**********"
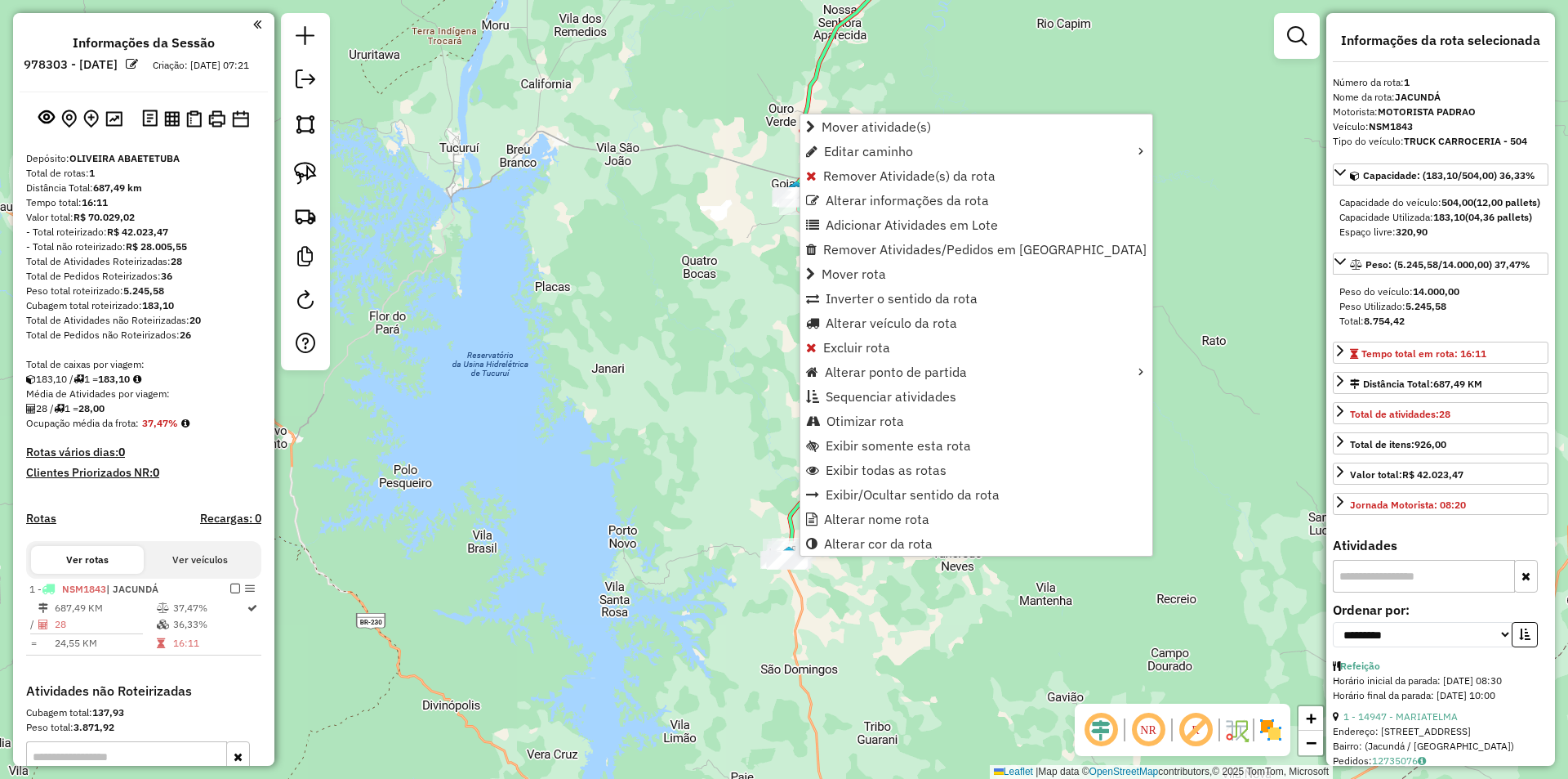
scroll to position [225, 0]
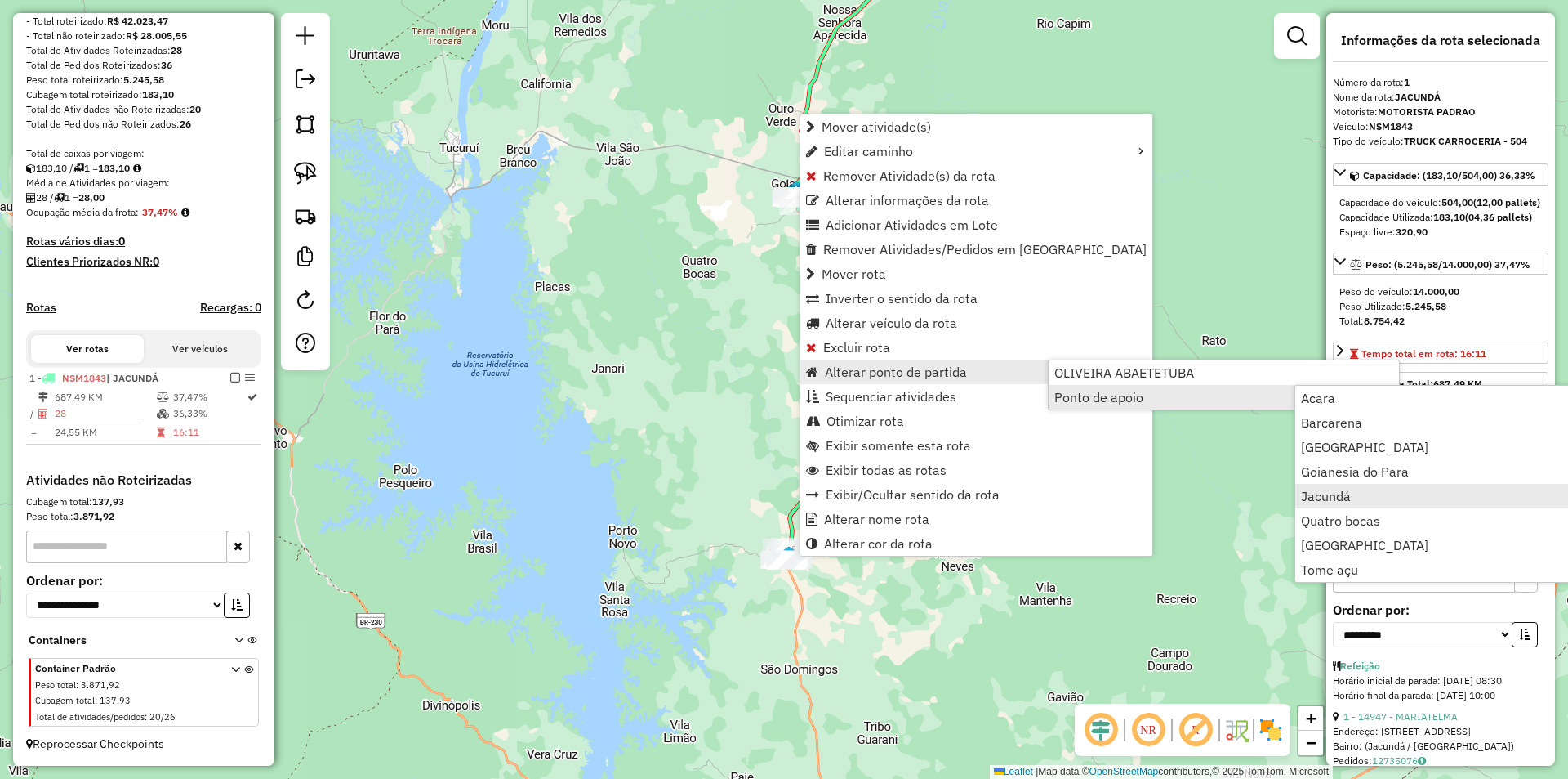
click at [1314, 497] on span "Jacundá" at bounding box center [1325, 496] width 50 height 13
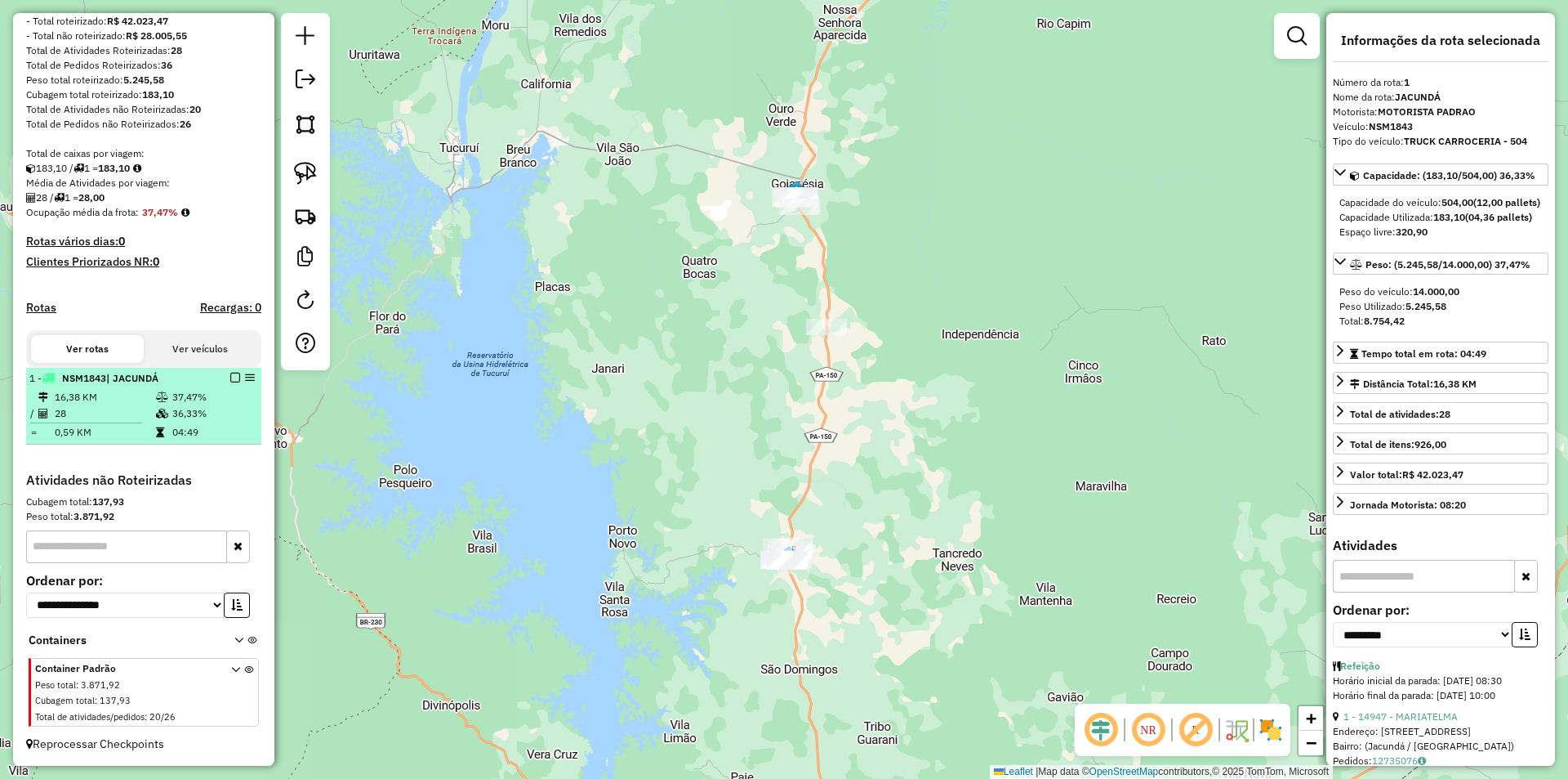
click at [233, 378] on em at bounding box center [235, 378] width 10 height 10
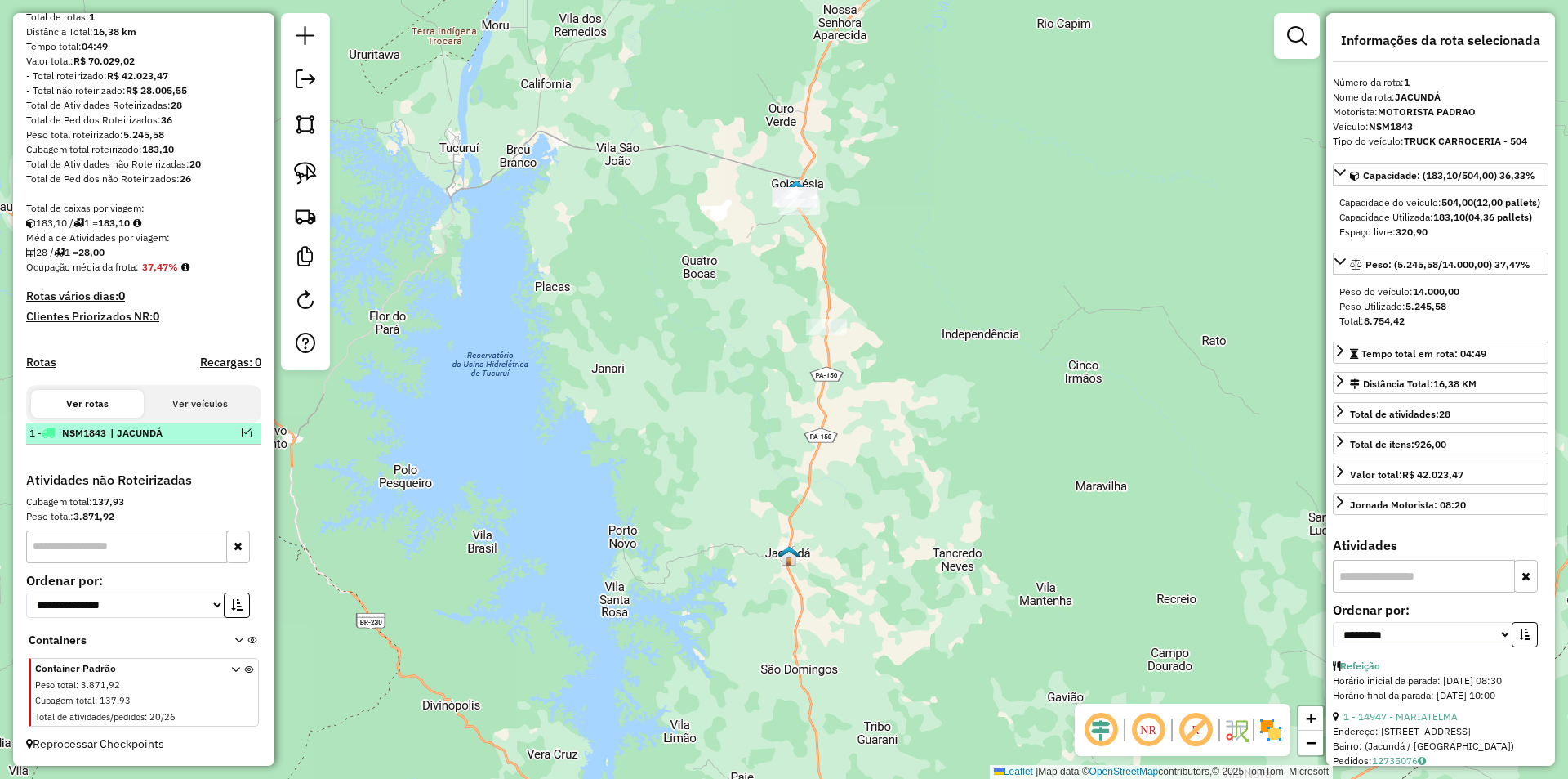
scroll to position [171, 0]
click at [311, 174] on img at bounding box center [305, 172] width 23 height 23
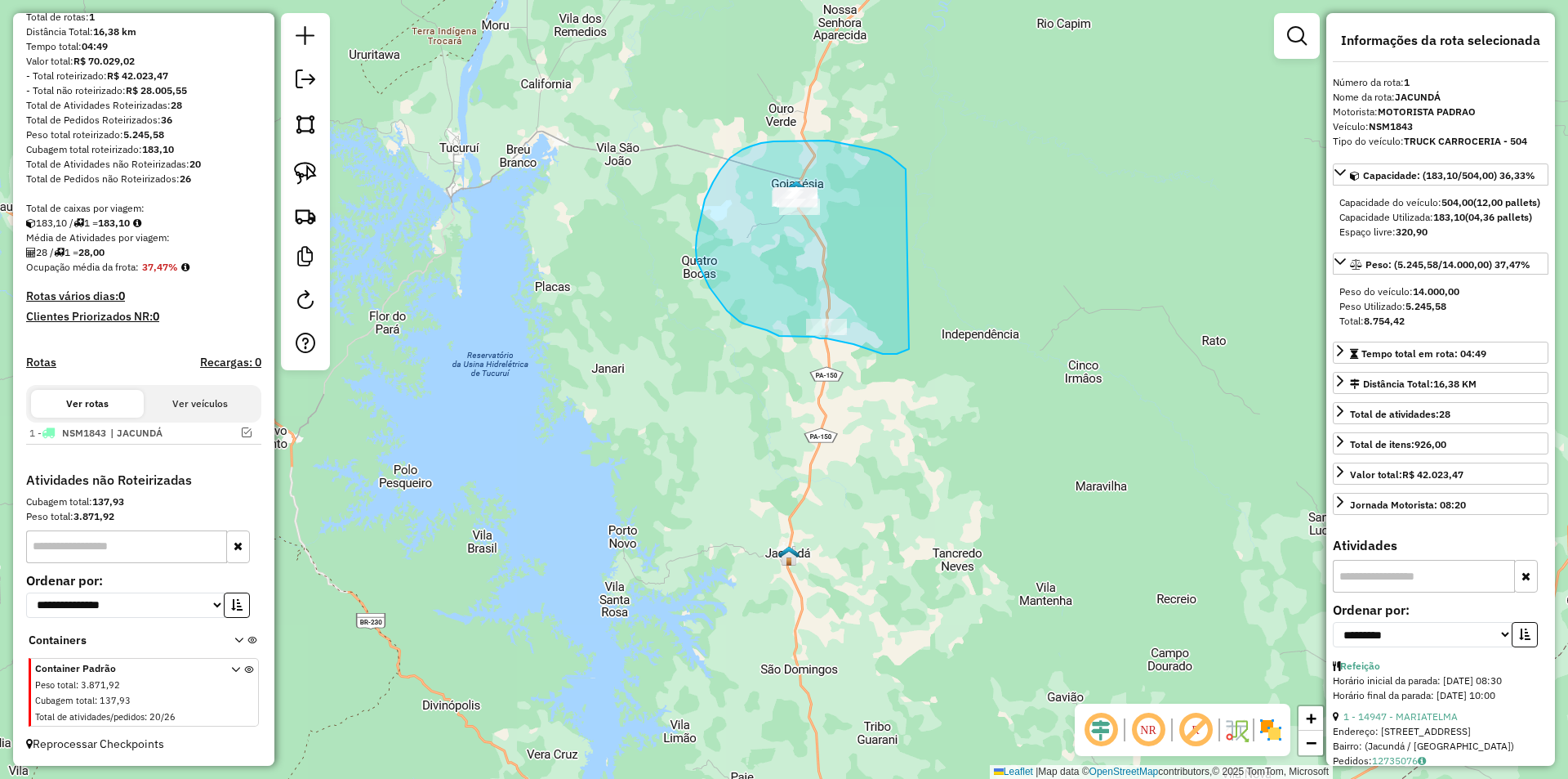
drag, startPoint x: 894, startPoint y: 159, endPoint x: 909, endPoint y: 349, distance: 190.6
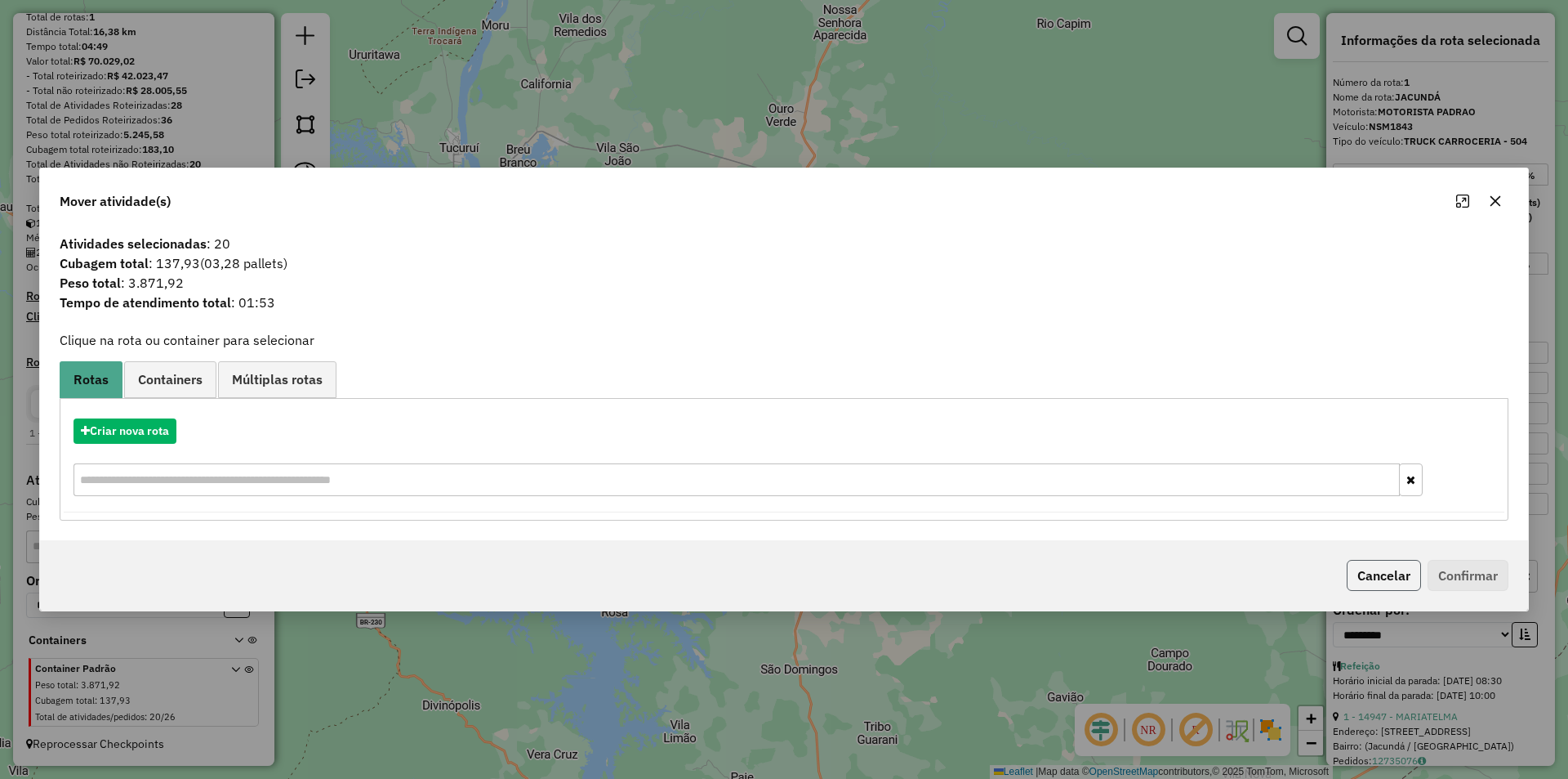
click at [1392, 575] on button "Cancelar" at bounding box center [1384, 575] width 75 height 31
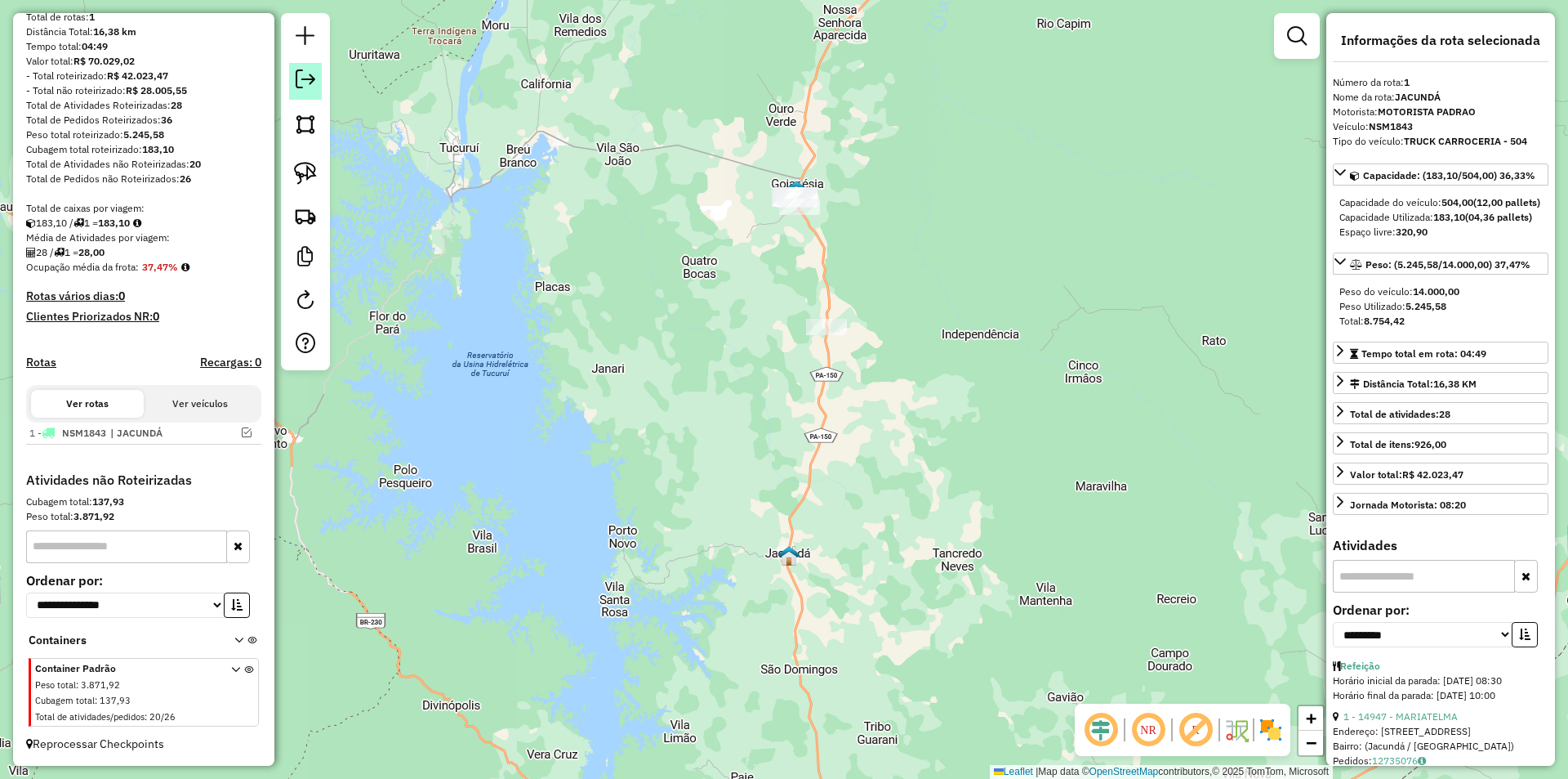
click at [310, 77] on em at bounding box center [306, 80] width 20 height 20
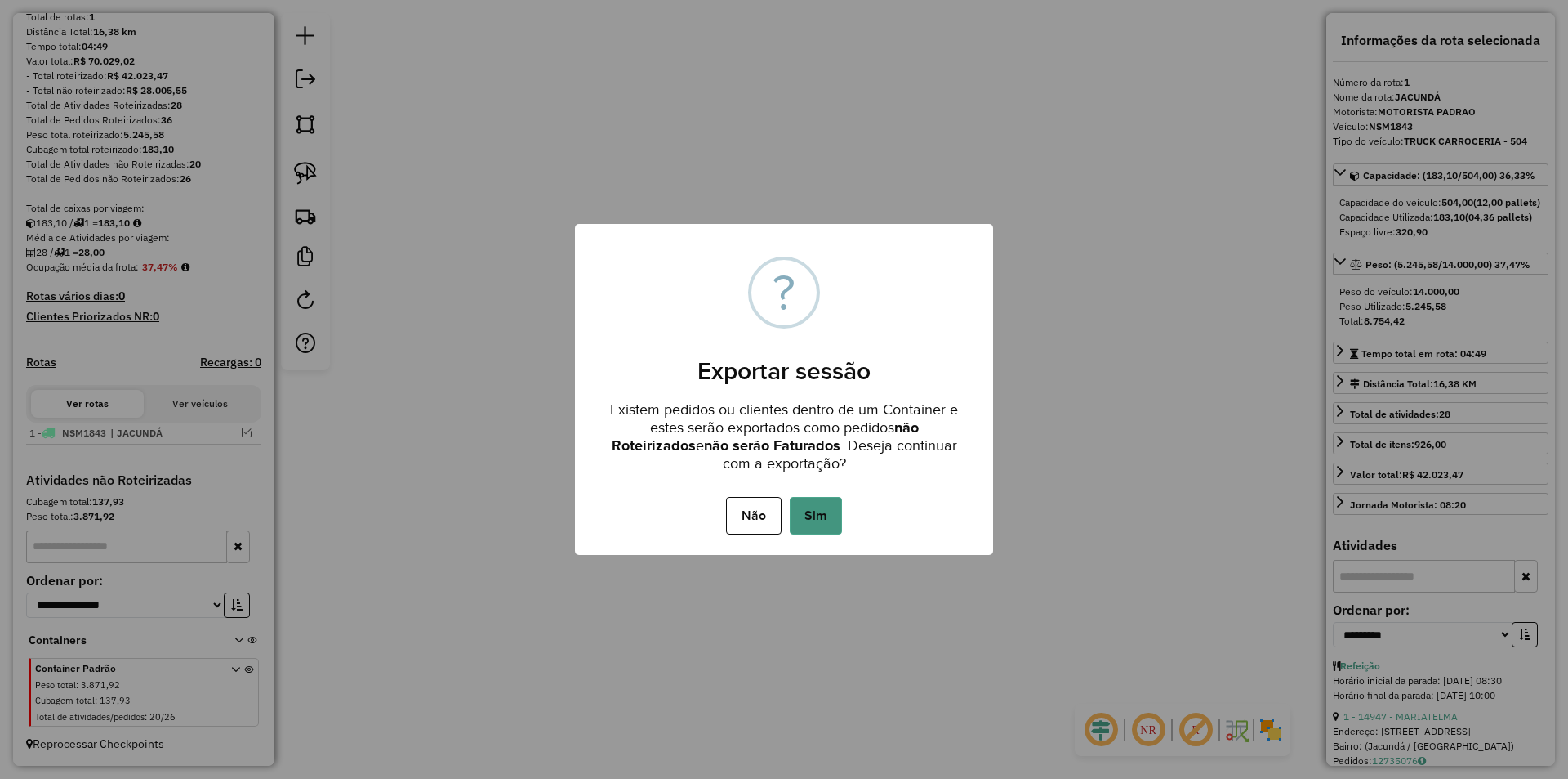
click at [815, 521] on button "Sim" at bounding box center [815, 515] width 52 height 37
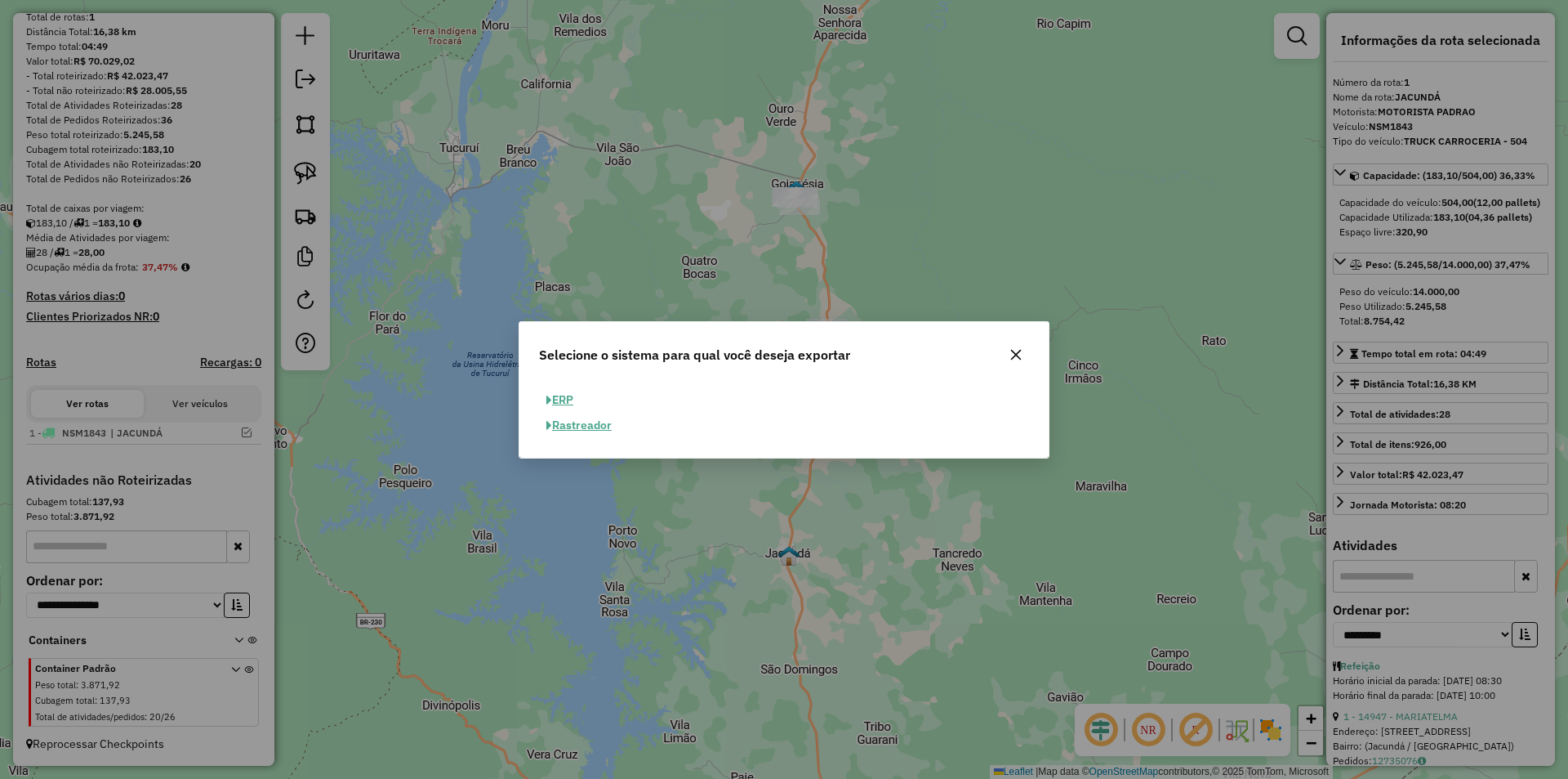
click at [550, 399] on span "button" at bounding box center [550, 400] width 6 height 12
select select "**"
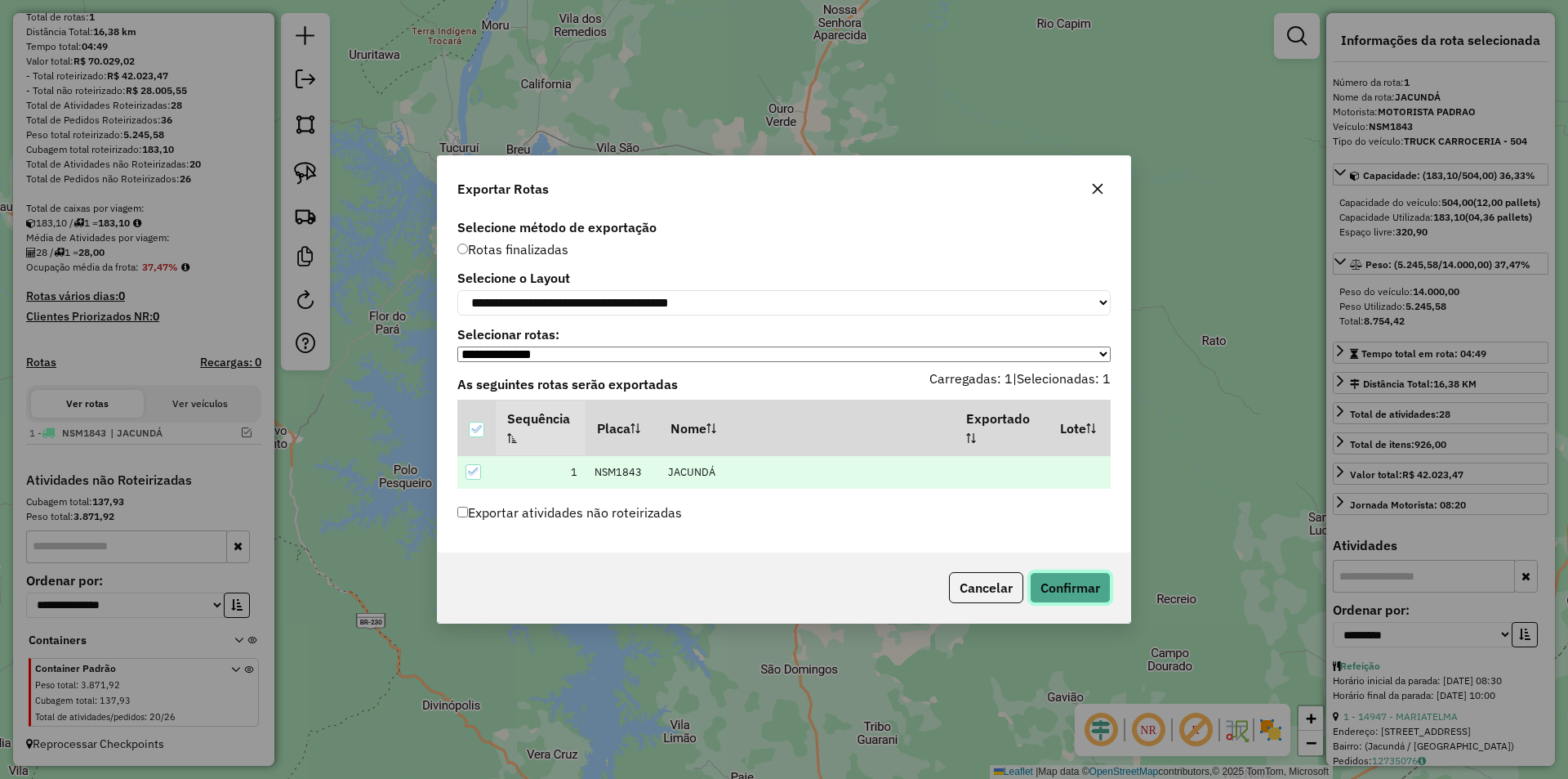
click at [1076, 594] on button "Confirmar" at bounding box center [1071, 588] width 81 height 31
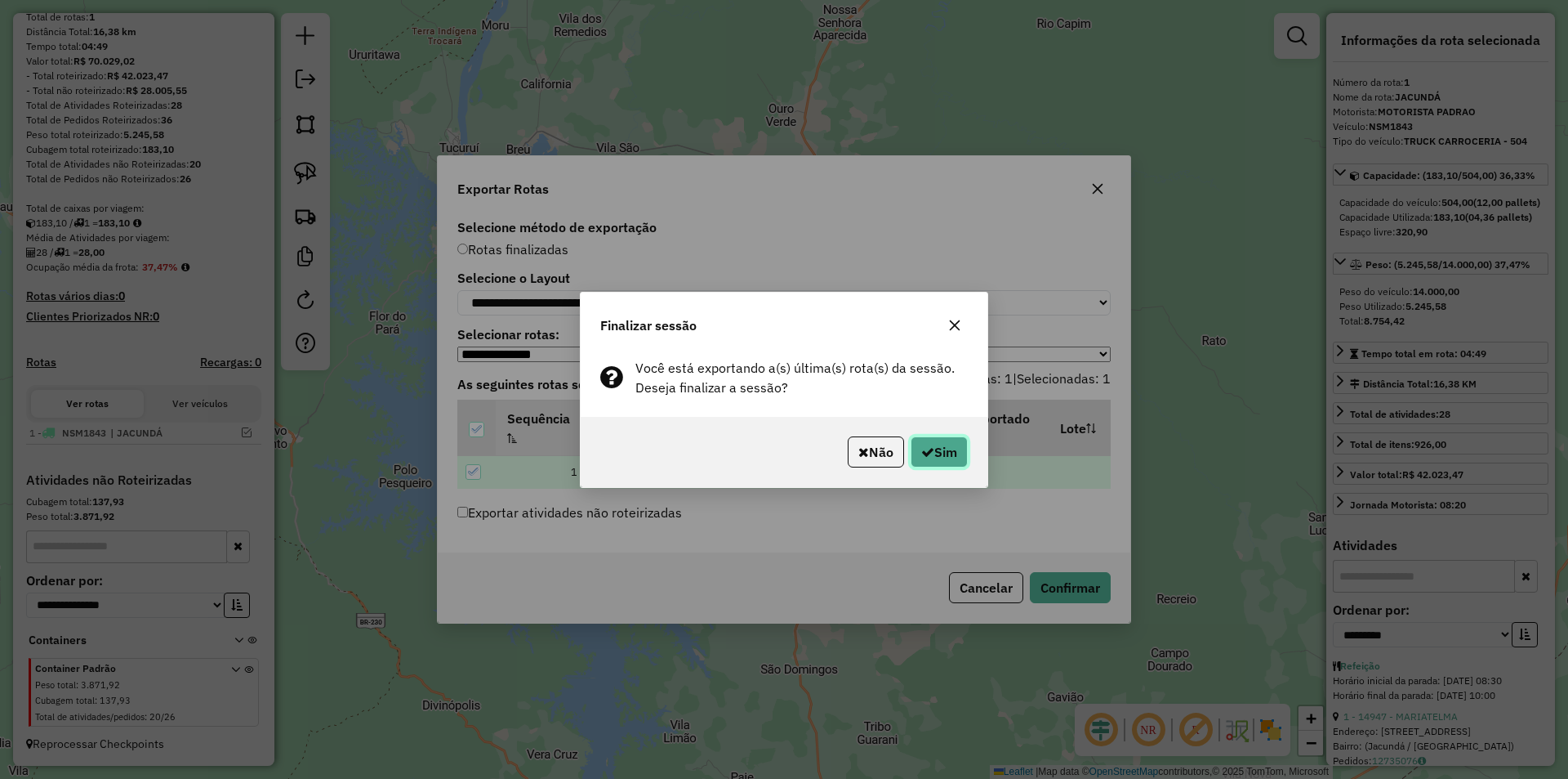
click at [930, 448] on icon "button" at bounding box center [927, 451] width 13 height 13
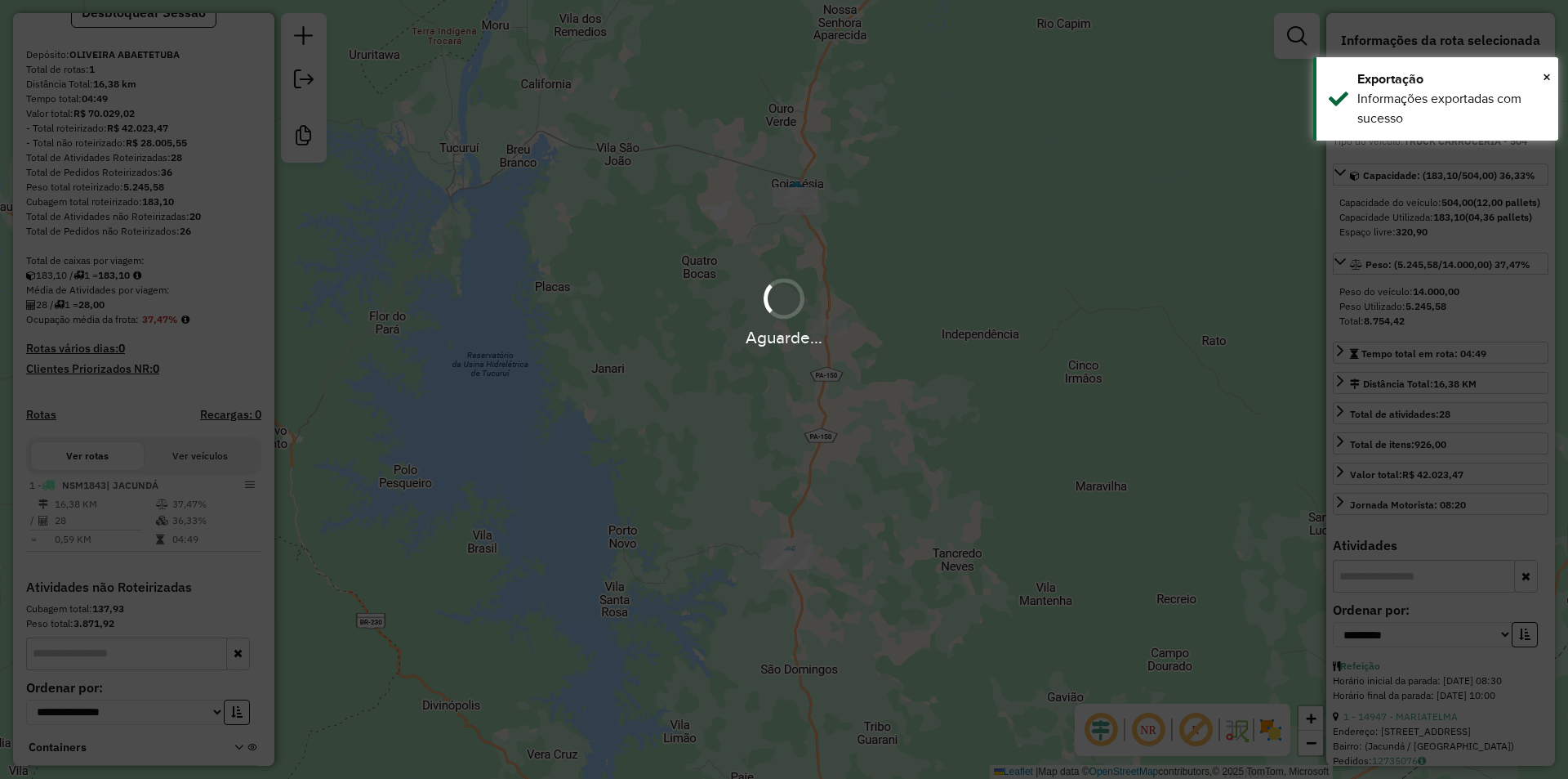
scroll to position [233, 0]
